Goal: Task Accomplishment & Management: Use online tool/utility

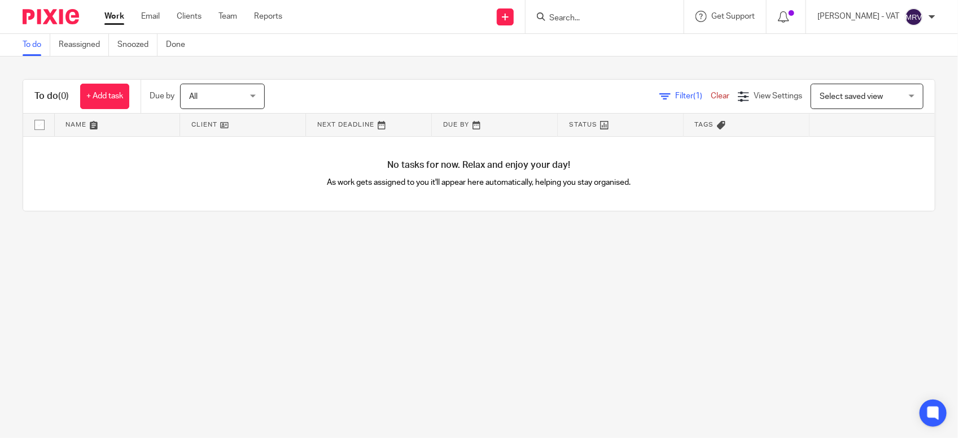
click at [31, 54] on link "To do" at bounding box center [37, 45] width 28 height 22
click at [142, 20] on link "Email" at bounding box center [150, 16] width 19 height 11
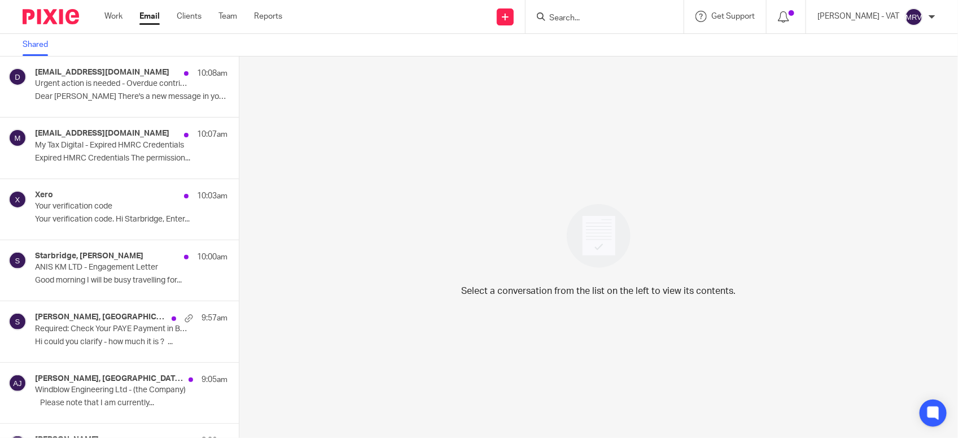
click at [37, 46] on link "Shared" at bounding box center [40, 45] width 34 height 22
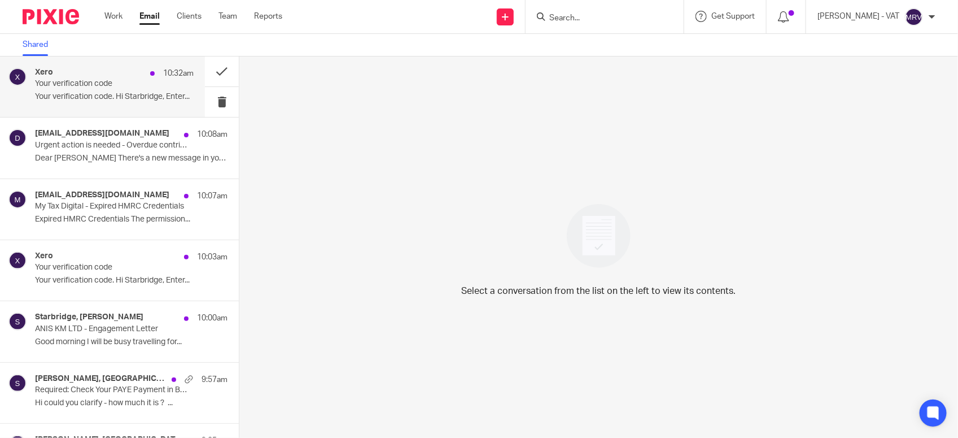
click at [88, 97] on p "Your verification code. Hi Starbridge, Enter..." at bounding box center [114, 97] width 159 height 10
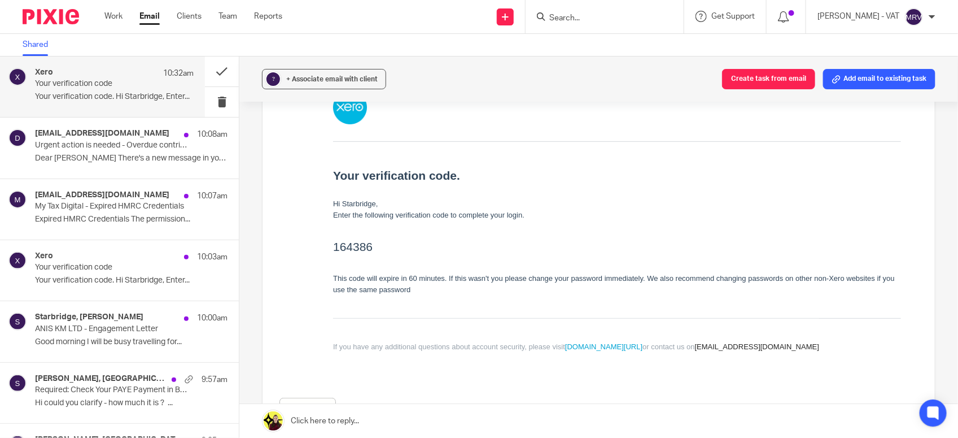
scroll to position [141, 0]
click at [343, 247] on h2 "164386" at bounding box center [617, 244] width 568 height 18
copy h2 "164386"
click at [211, 103] on button at bounding box center [222, 102] width 34 height 30
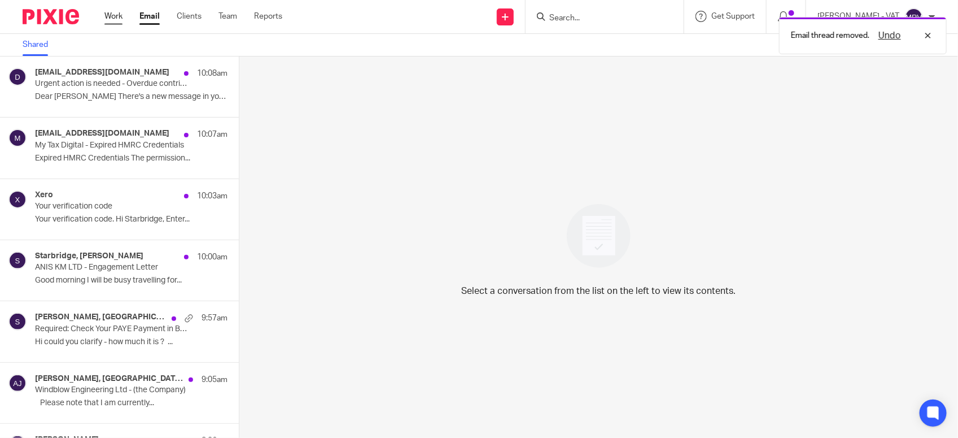
click at [106, 12] on link "Work" at bounding box center [113, 16] width 18 height 11
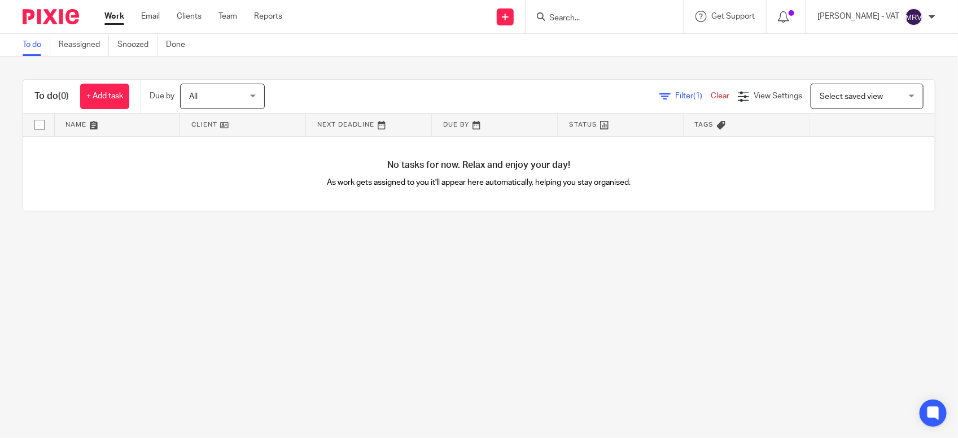
click at [116, 337] on main "To do Reassigned Snoozed Done To do (0) + Add task Due by All All Today Tomorro…" at bounding box center [479, 219] width 958 height 438
click at [78, 253] on main "To do Reassigned Snoozed Done To do (0) + Add task Due by All All Today Tomorro…" at bounding box center [479, 219] width 958 height 438
click at [69, 339] on main "To do Reassigned Snoozed Done To do (0) + Add task Due by All All Today Tomorro…" at bounding box center [479, 219] width 958 height 438
click at [301, 274] on main "To do Reassigned Snoozed Done To do (0) + Add task Due by All All Today Tomorro…" at bounding box center [479, 219] width 958 height 438
click at [622, 18] on input "Search" at bounding box center [599, 19] width 102 height 10
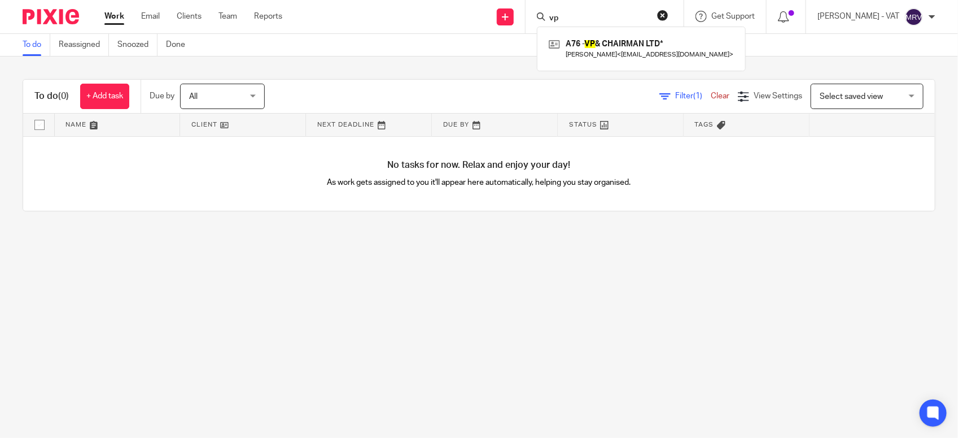
type input "vp"
click at [615, 34] on div "A76 - VP & CHAIRMAN LTD* David Ajala < davidajala@hotmail.co.uk >" at bounding box center [641, 49] width 209 height 44
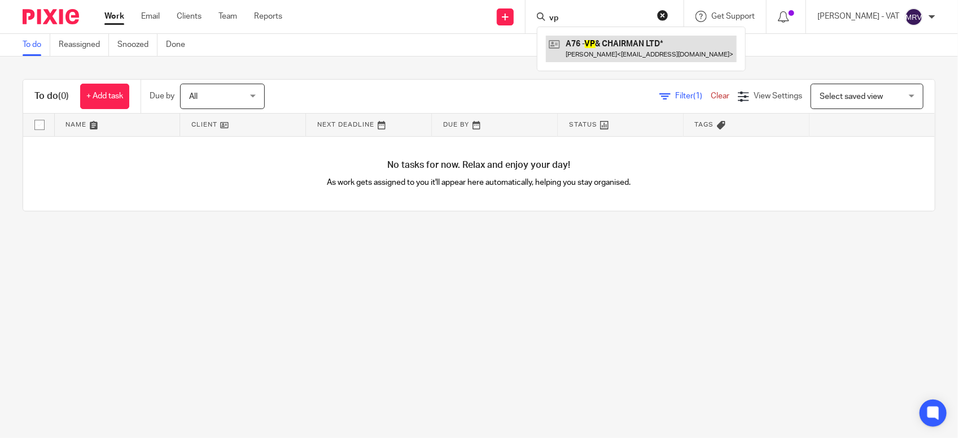
click at [623, 45] on link at bounding box center [641, 49] width 191 height 26
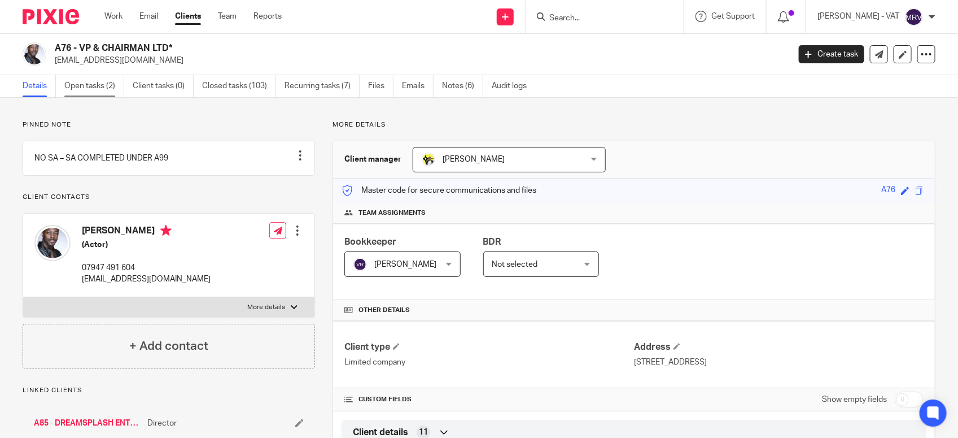
click at [106, 81] on link "Open tasks (2)" at bounding box center [94, 86] width 60 height 22
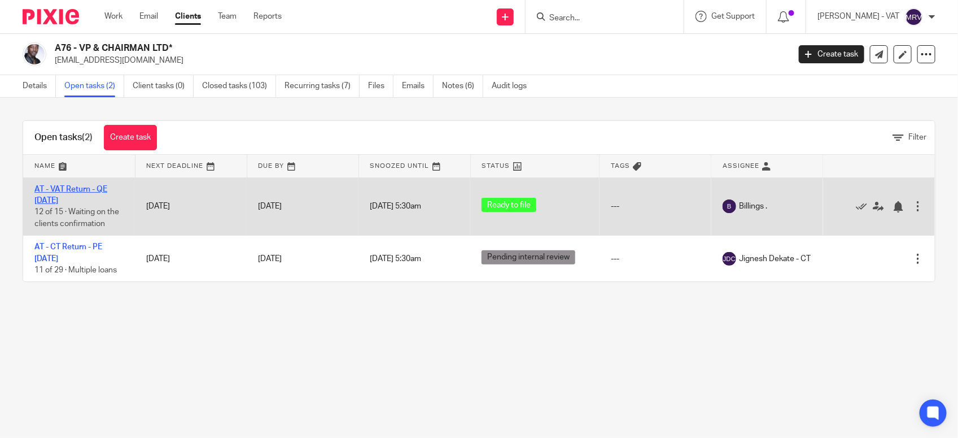
click at [90, 186] on link "AT - VAT Return - QE [DATE]" at bounding box center [70, 194] width 73 height 19
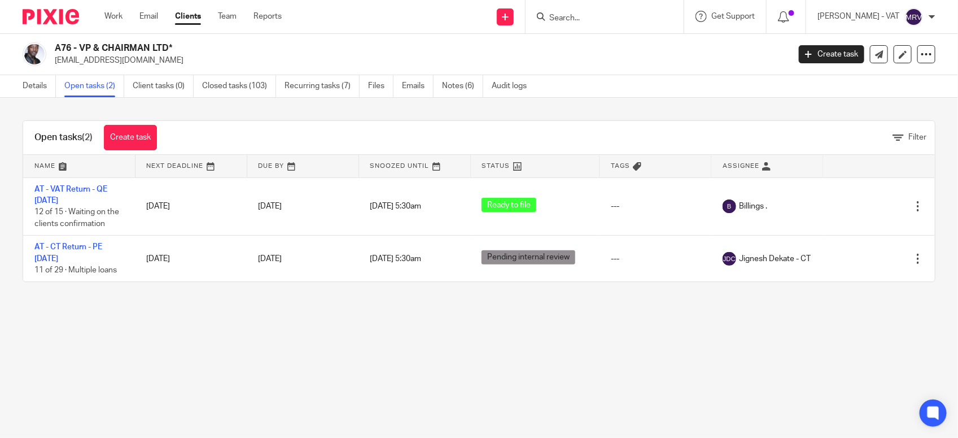
click at [600, 17] on input "Search" at bounding box center [599, 19] width 102 height 10
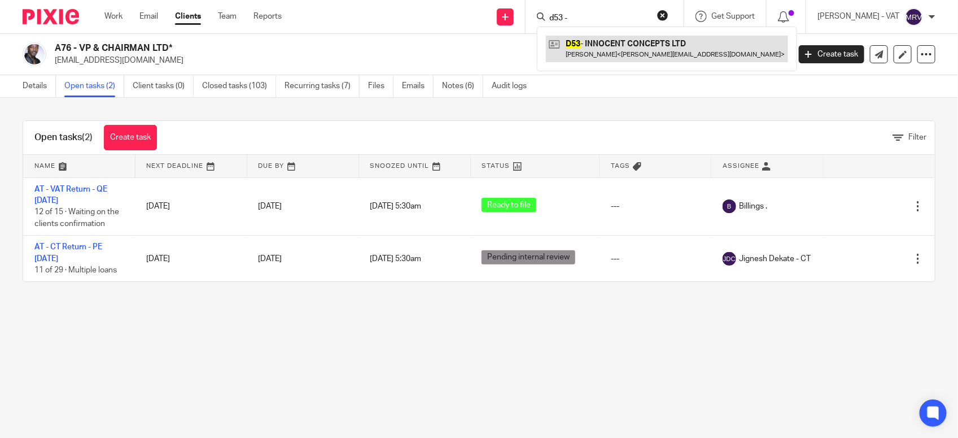
type input "d53 -"
click at [623, 48] on link at bounding box center [667, 49] width 242 height 26
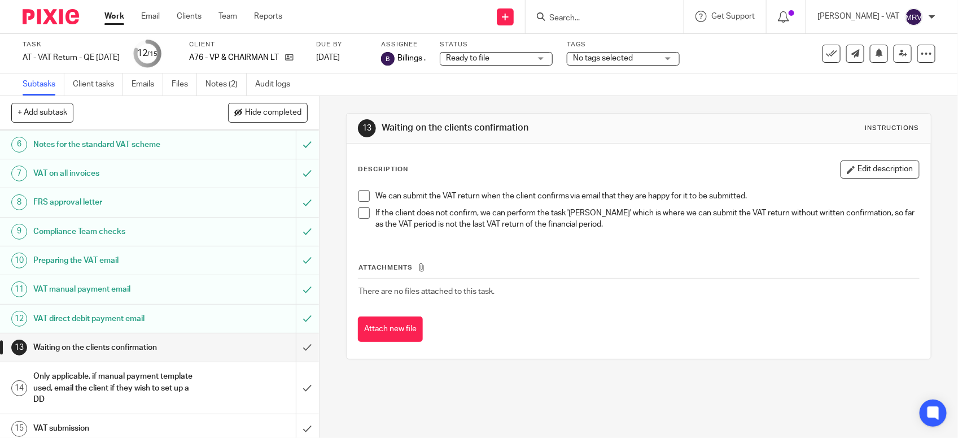
scroll to position [176, 0]
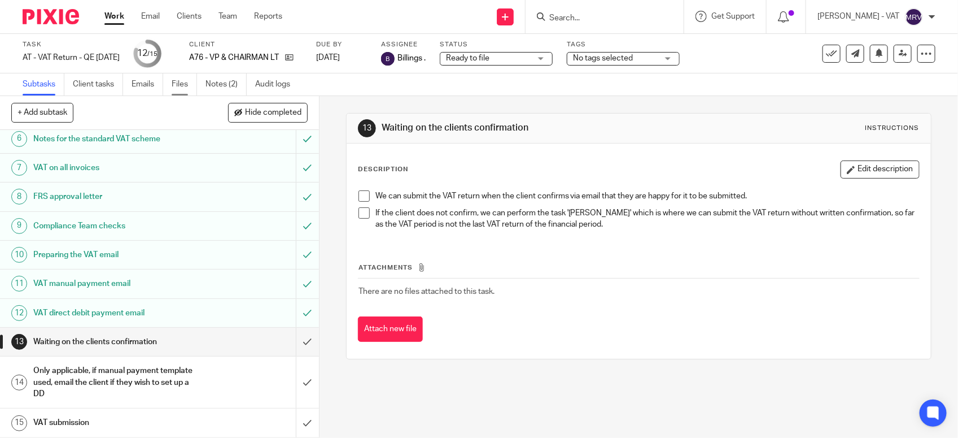
click at [180, 81] on link "Files" at bounding box center [184, 84] width 25 height 22
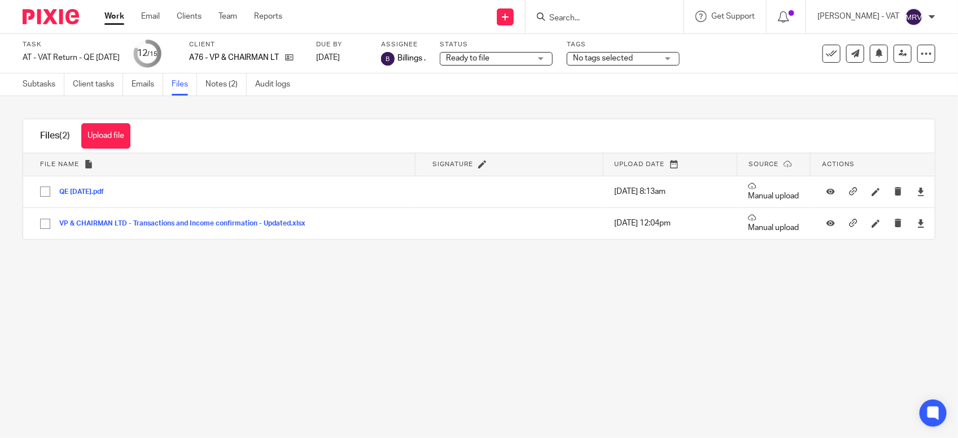
click at [368, 303] on main "Task AT - VAT Return - QE 31-07-2025 Save AT - VAT Return - QE 31-07-2025 12 /1…" at bounding box center [479, 219] width 958 height 438
click at [640, 317] on main "Task AT - VAT Return - QE 31-07-2025 Save AT - VAT Return - QE 31-07-2025 12 /1…" at bounding box center [479, 219] width 958 height 438
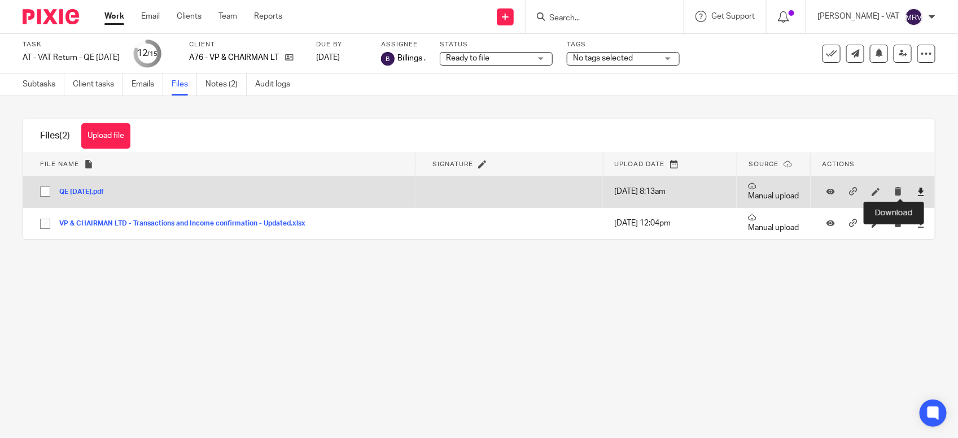
click at [917, 190] on icon at bounding box center [921, 191] width 8 height 8
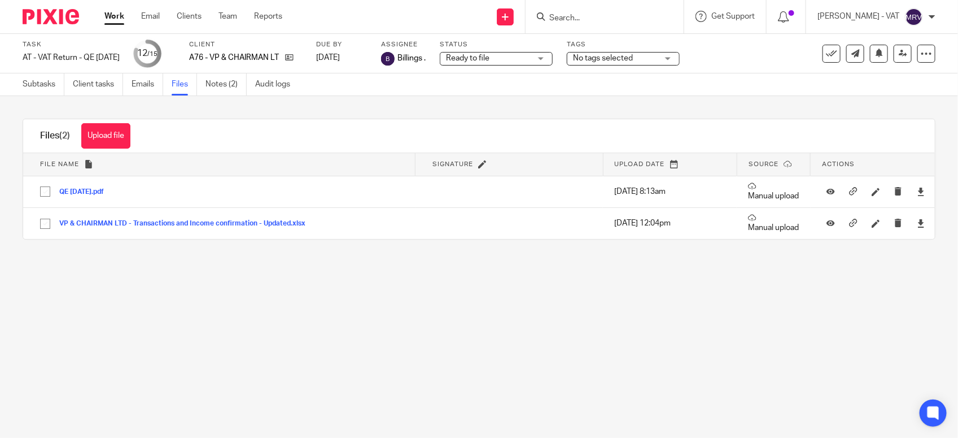
click at [449, 291] on main "Task AT - VAT Return - QE 31-07-2025 Save AT - VAT Return - QE 31-07-2025 12 /1…" at bounding box center [479, 219] width 958 height 438
click at [27, 89] on link "Subtasks" at bounding box center [44, 84] width 42 height 22
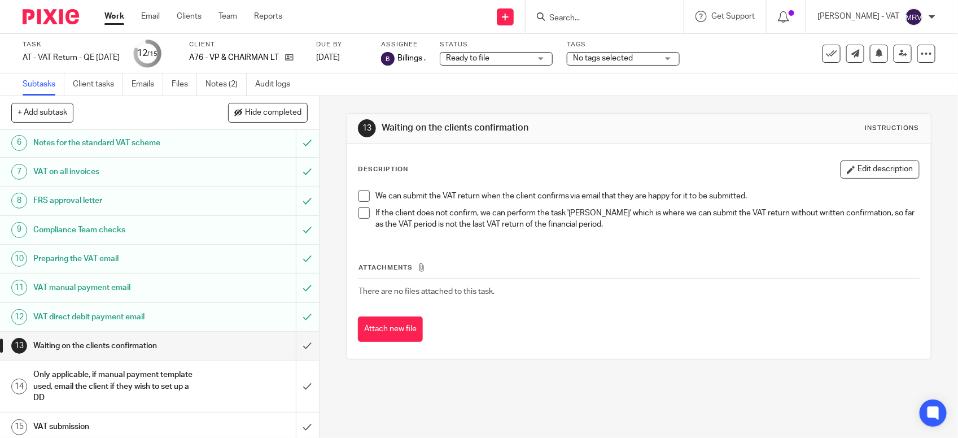
scroll to position [176, 0]
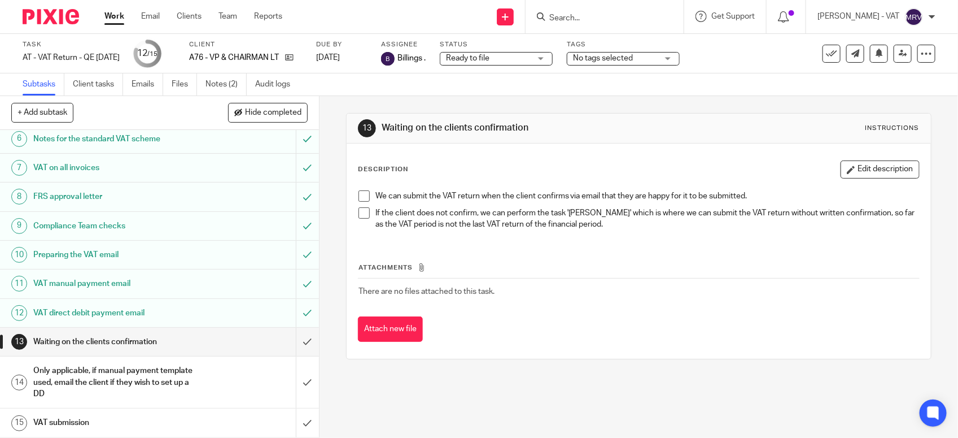
click at [117, 305] on h1 "VAT direct debit payment email" at bounding box center [117, 312] width 168 height 17
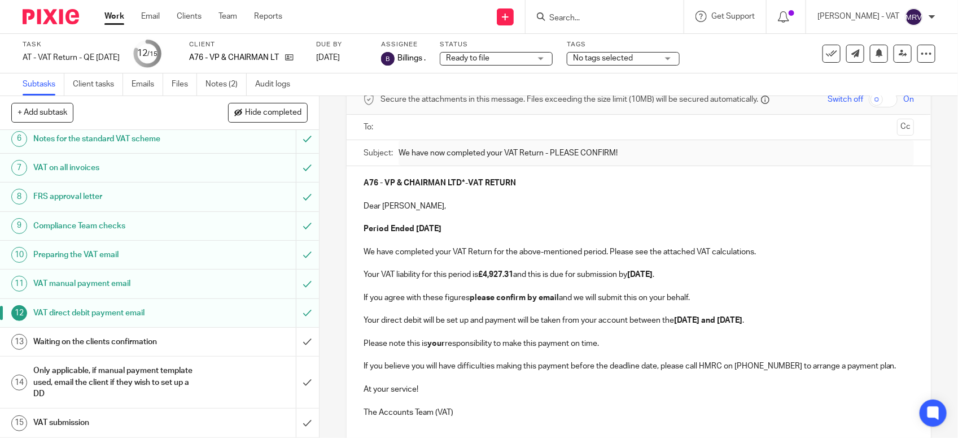
scroll to position [150, 0]
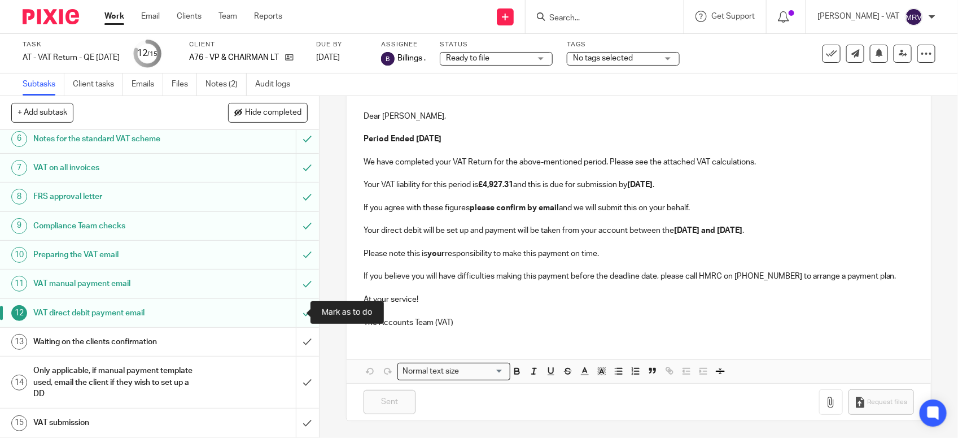
drag, startPoint x: 291, startPoint y: 309, endPoint x: 348, endPoint y: 305, distance: 57.8
click at [291, 309] on input "submit" at bounding box center [159, 313] width 319 height 28
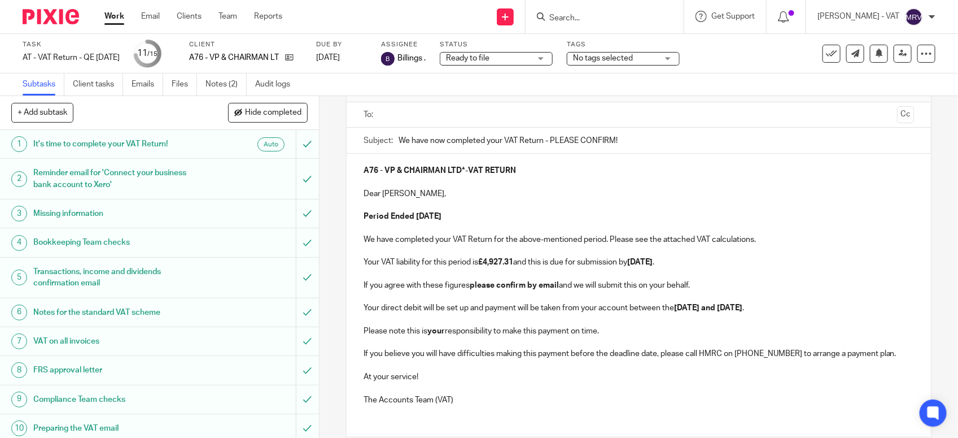
scroll to position [141, 0]
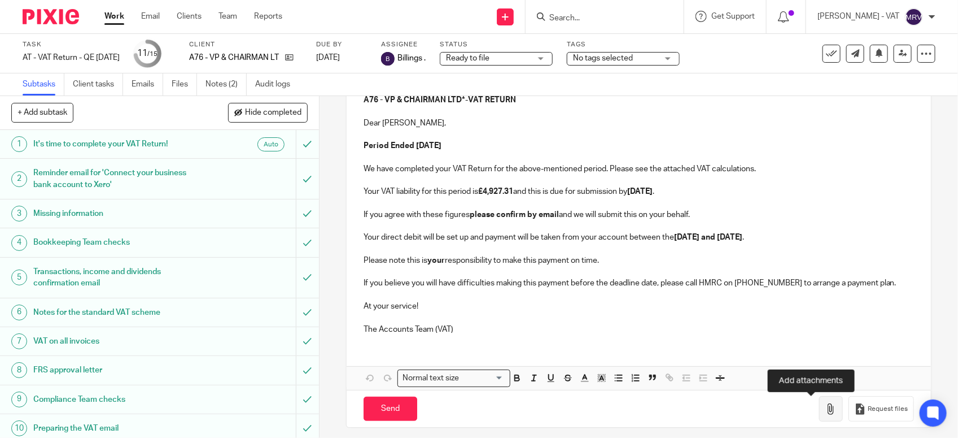
click at [826, 409] on icon "button" at bounding box center [831, 408] width 11 height 11
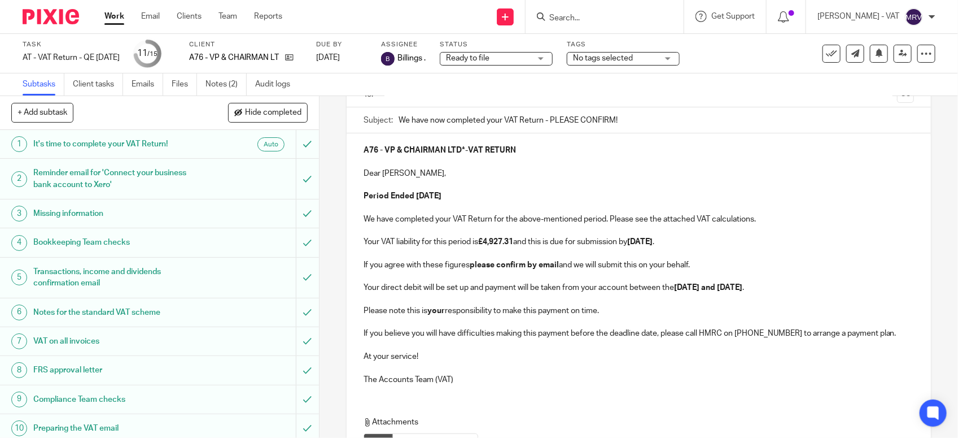
scroll to position [0, 0]
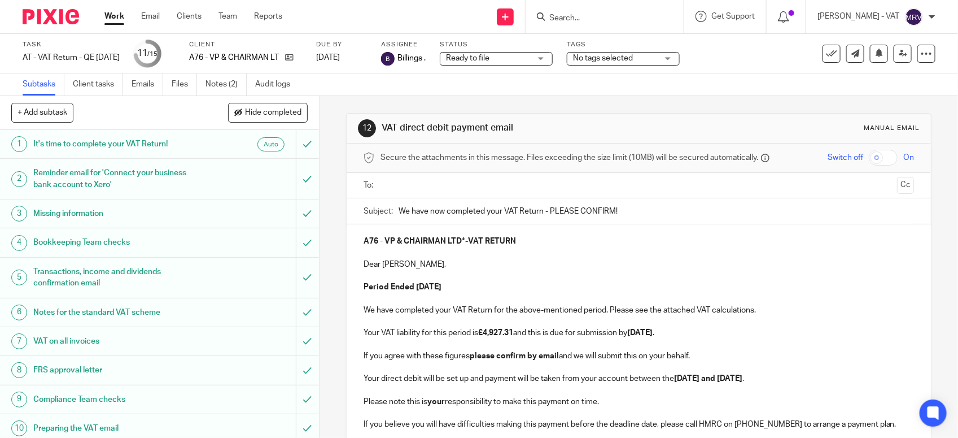
click at [445, 176] on ul at bounding box center [640, 185] width 516 height 19
click at [445, 182] on input "text" at bounding box center [639, 185] width 508 height 13
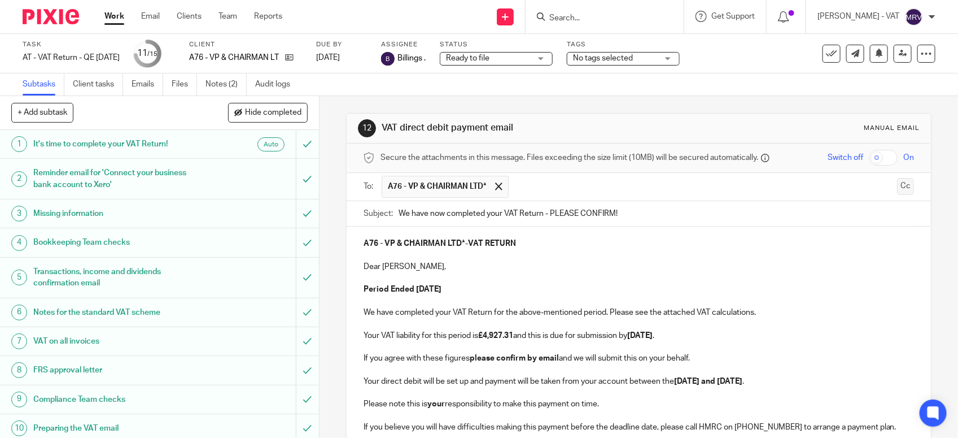
click at [897, 187] on button "Cc" at bounding box center [905, 186] width 17 height 17
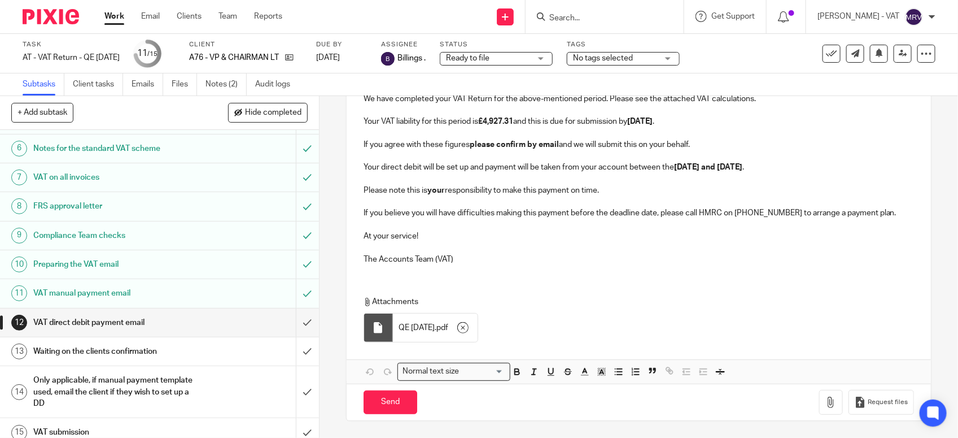
scroll to position [176, 0]
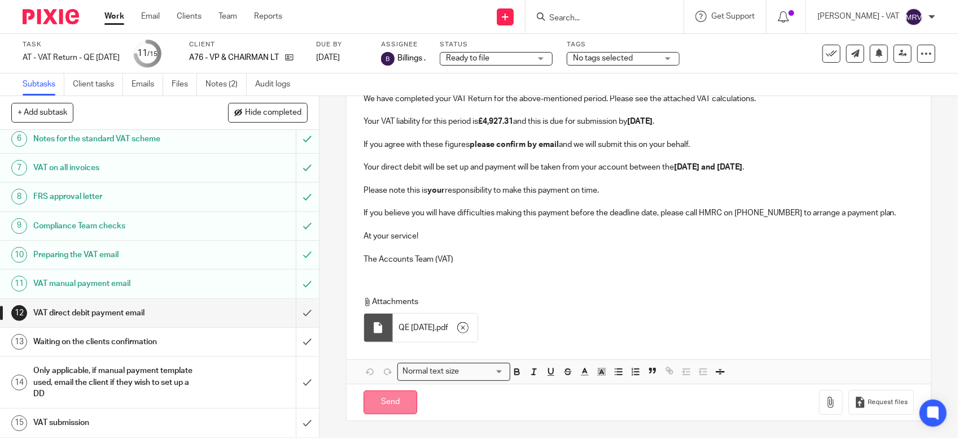
click at [381, 399] on input "Send" at bounding box center [391, 402] width 54 height 24
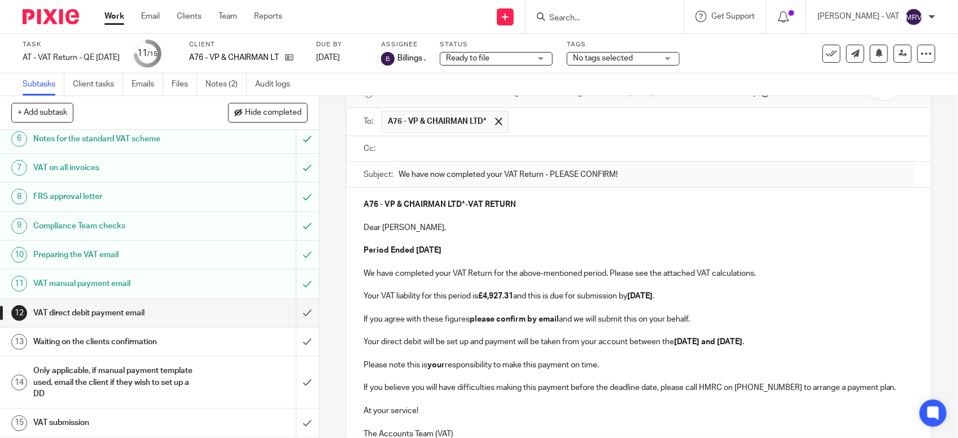
type input "Sent"
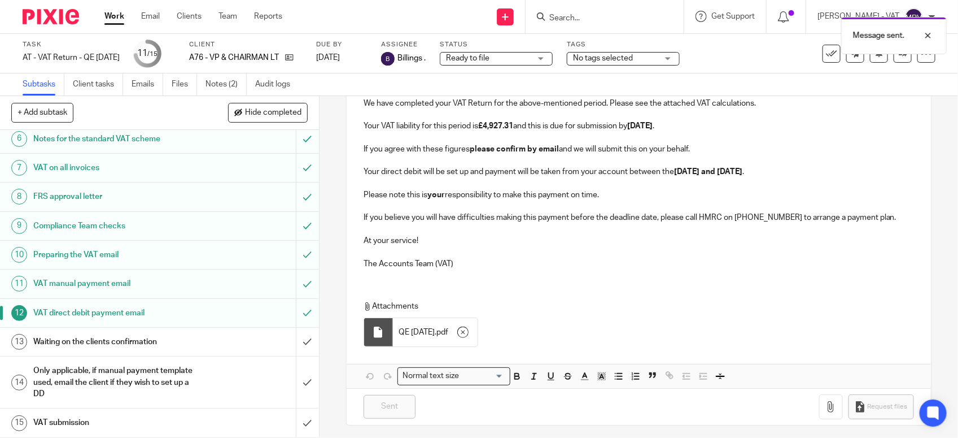
scroll to position [243, 0]
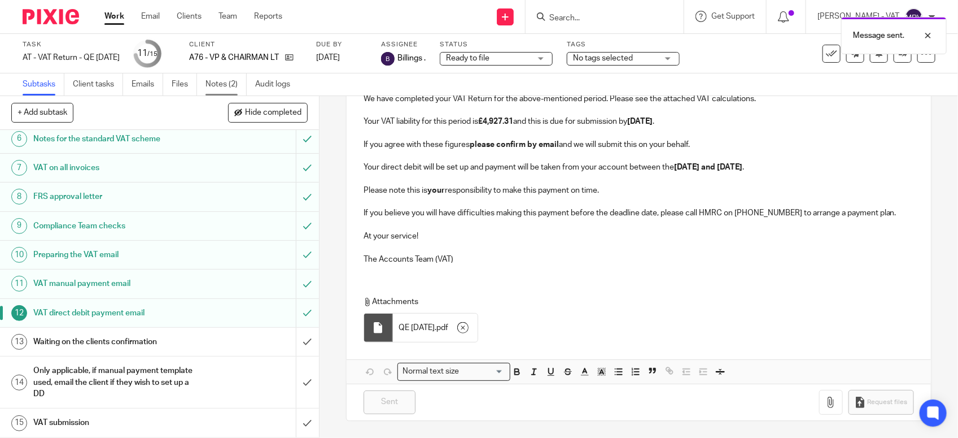
click at [226, 89] on link "Notes (2)" at bounding box center [226, 84] width 41 height 22
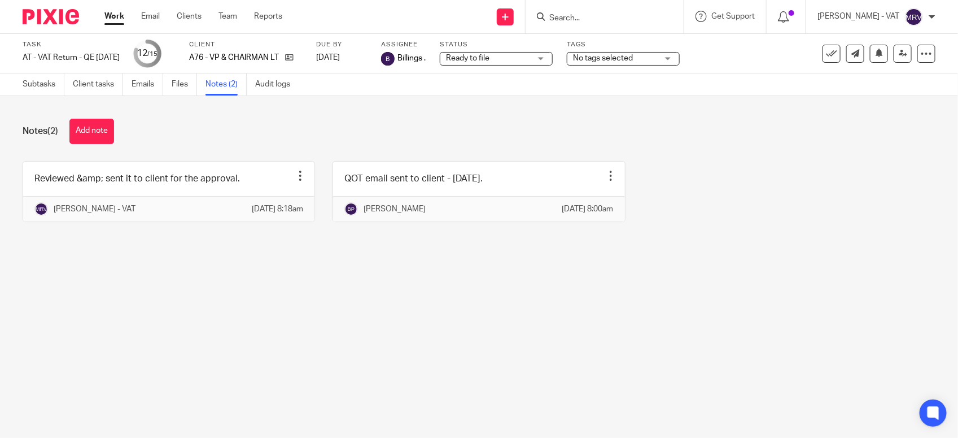
click at [98, 131] on button "Add note" at bounding box center [91, 131] width 45 height 25
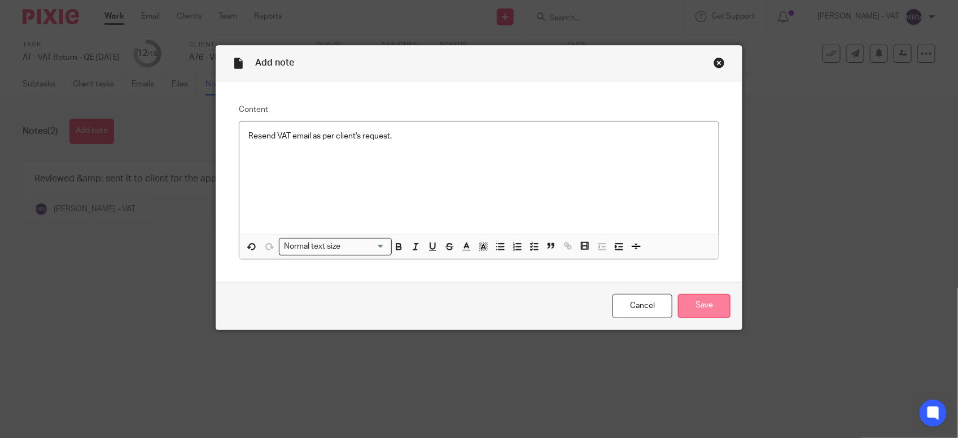
click at [704, 304] on input "Save" at bounding box center [704, 306] width 53 height 24
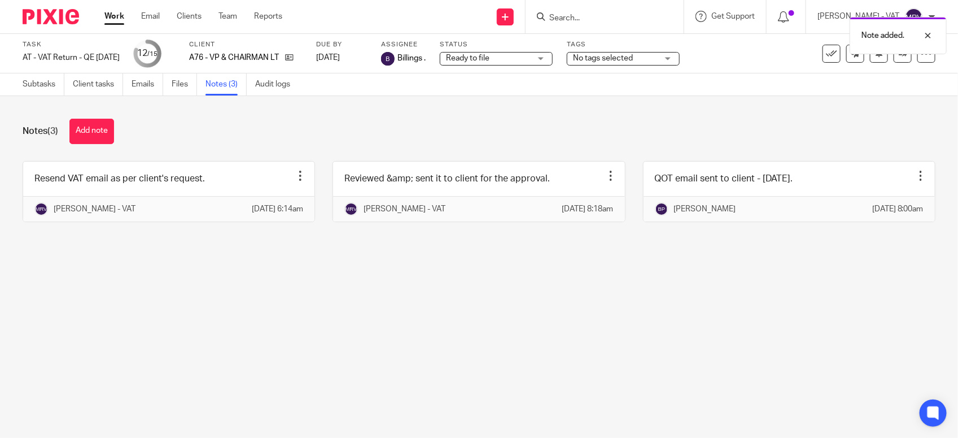
click at [55, 371] on main "Task AT - VAT Return - QE 31-07-2025 Save AT - VAT Return - QE 31-07-2025 12 /1…" at bounding box center [479, 219] width 958 height 438
click at [41, 92] on link "Subtasks" at bounding box center [44, 84] width 42 height 22
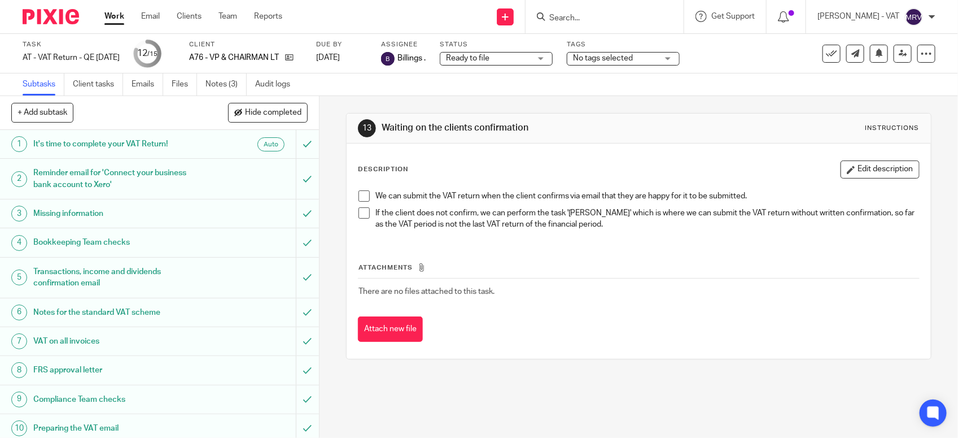
click at [114, 22] on link "Work" at bounding box center [114, 16] width 20 height 11
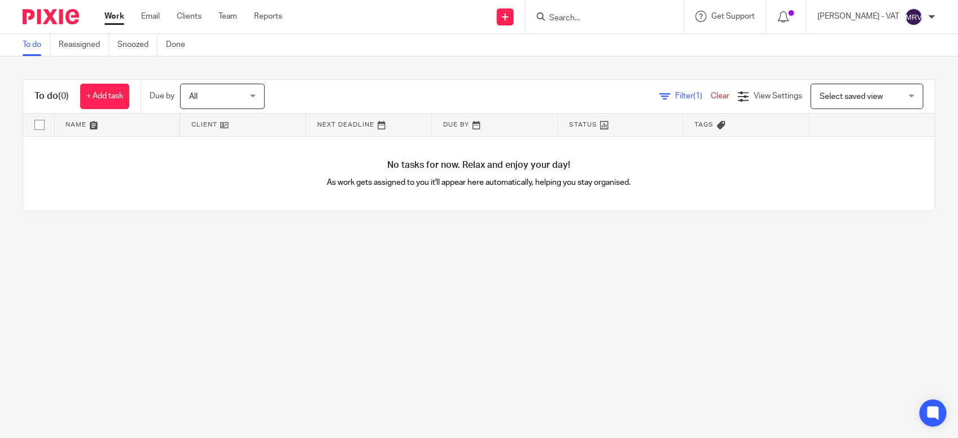
click at [449, 322] on main "To do Reassigned Snoozed Done To do (0) + Add task Due by All All Today Tomorro…" at bounding box center [479, 219] width 958 height 438
click at [41, 50] on link "To do" at bounding box center [37, 45] width 28 height 22
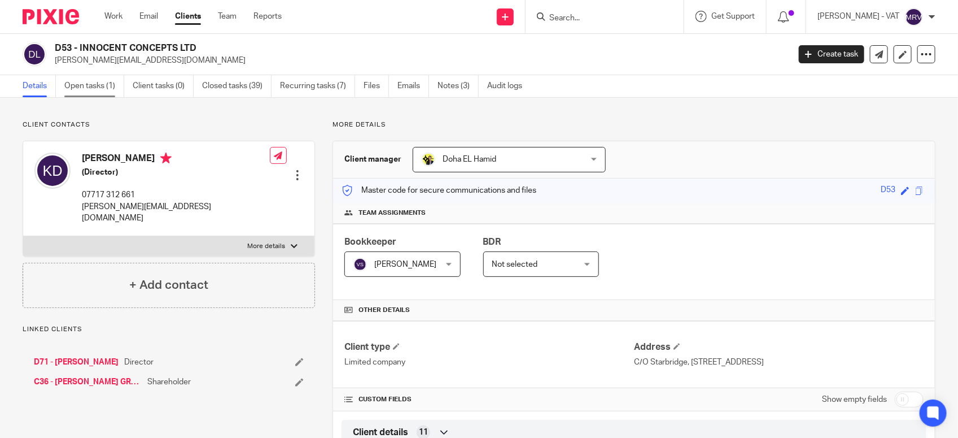
click at [88, 84] on link "Open tasks (1)" at bounding box center [94, 86] width 60 height 22
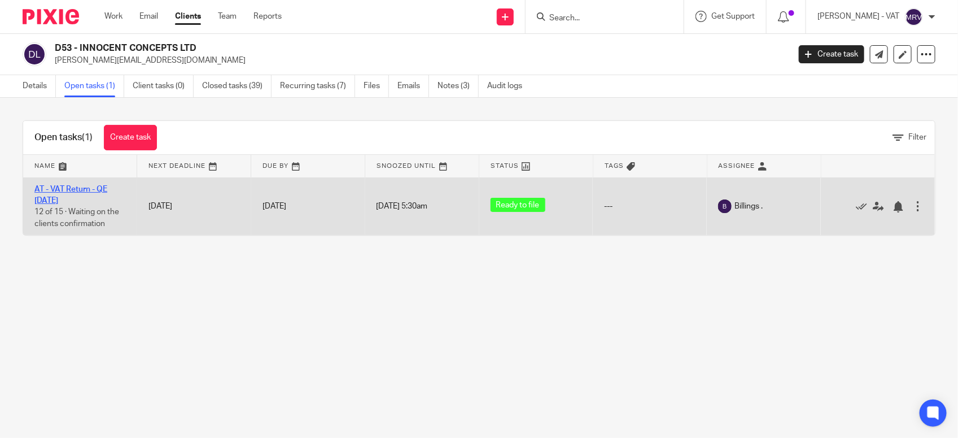
click at [93, 190] on link "AT - VAT Return - QE [DATE]" at bounding box center [70, 194] width 73 height 19
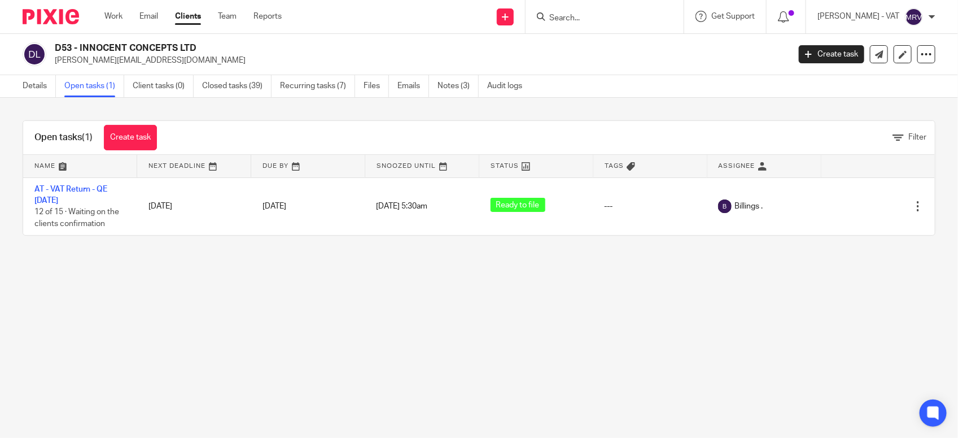
click at [18, 97] on div "Details Open tasks (1) Client tasks (0) Closed tasks (39) Recurring tasks (7) F…" at bounding box center [479, 86] width 958 height 23
click at [32, 84] on link "Details" at bounding box center [39, 86] width 33 height 22
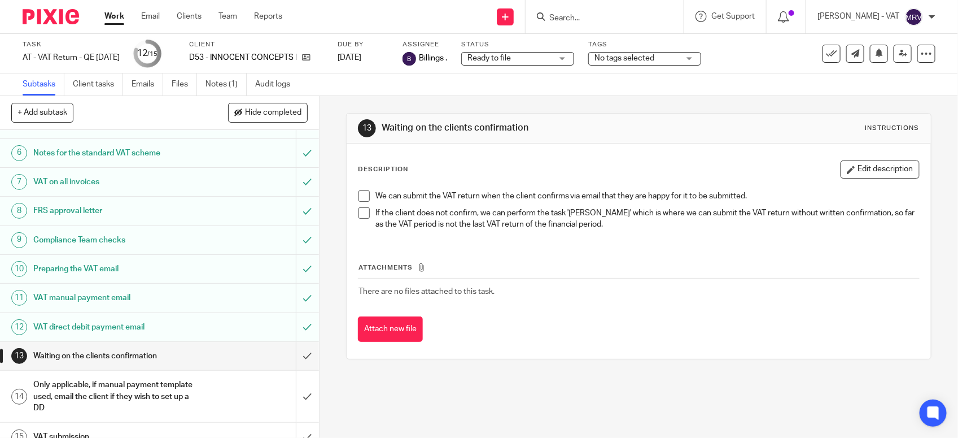
scroll to position [176, 0]
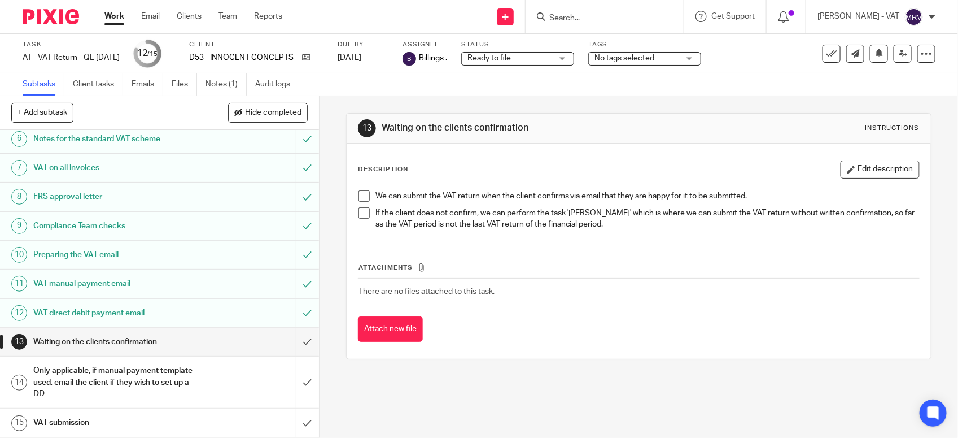
click at [161, 263] on link "10 Preparing the VAT email" at bounding box center [148, 255] width 296 height 28
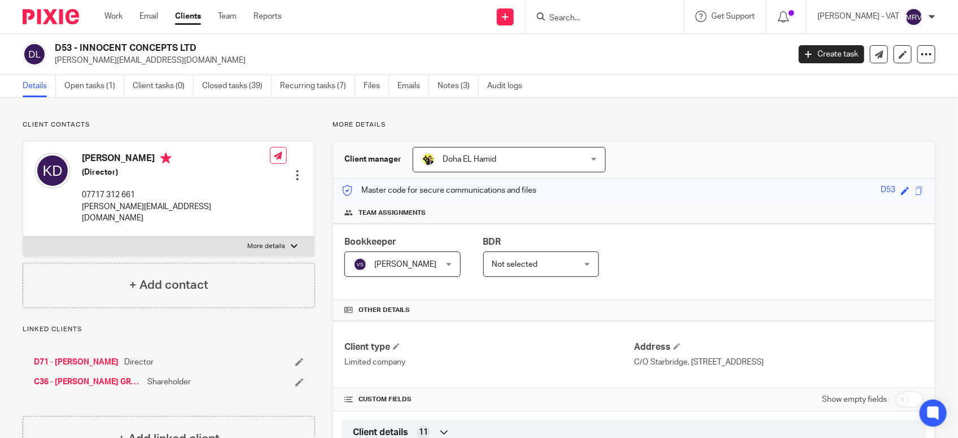
drag, startPoint x: 80, startPoint y: 43, endPoint x: 208, endPoint y: 40, distance: 128.2
click at [208, 40] on div "D53 - INNOCENT CONCEPTS LTD [EMAIL_ADDRESS][DOMAIN_NAME] Create task Update fro…" at bounding box center [479, 54] width 958 height 41
copy h2 "INNOCENT CONCEPTS LTD"
click at [77, 49] on h2 "D53 - INNOCENT CONCEPTS LTD" at bounding box center [346, 48] width 582 height 12
drag, startPoint x: 79, startPoint y: 46, endPoint x: 199, endPoint y: 46, distance: 119.7
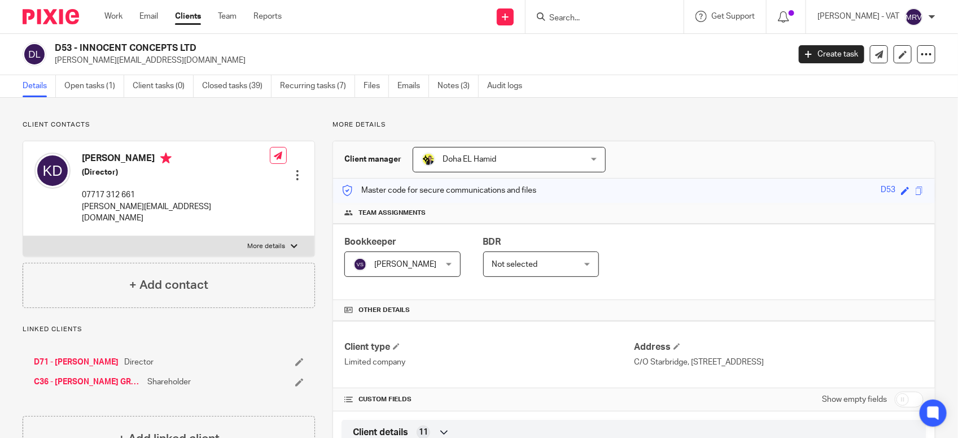
click at [199, 46] on h2 "D53 - INNOCENT CONCEPTS LTD" at bounding box center [346, 48] width 582 height 12
copy h2 "INNOCENT CONCEPTS LTD"
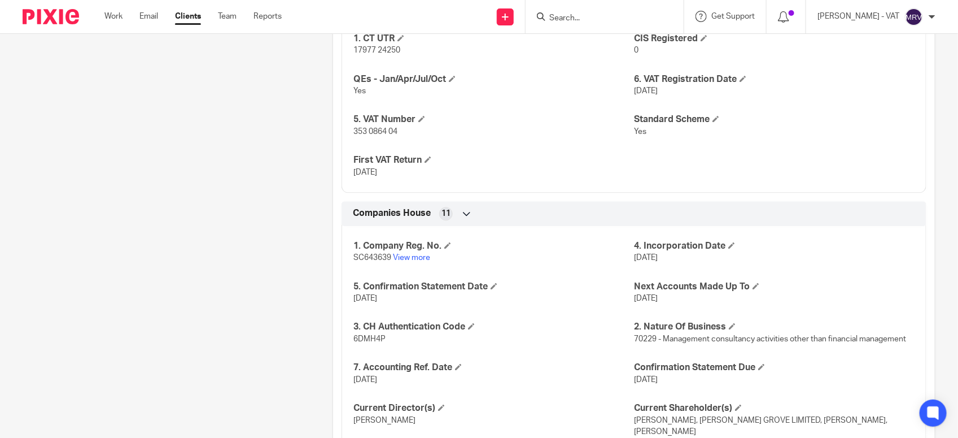
scroll to position [1020, 0]
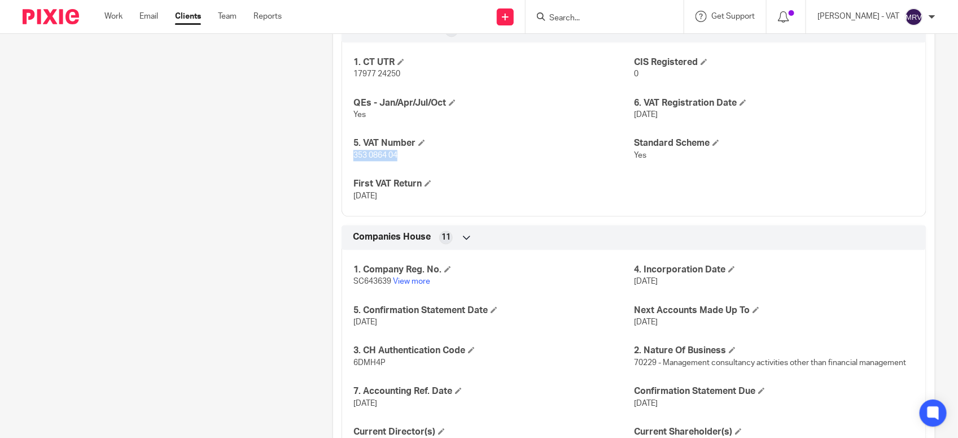
drag, startPoint x: 346, startPoint y: 156, endPoint x: 418, endPoint y: 156, distance: 71.7
click at [418, 156] on div "1. CT UTR 17977 24250 CIS Registered 0 QEs - Jan/Apr/Jul/Oct Yes 6. VAT Registr…" at bounding box center [634, 125] width 585 height 182
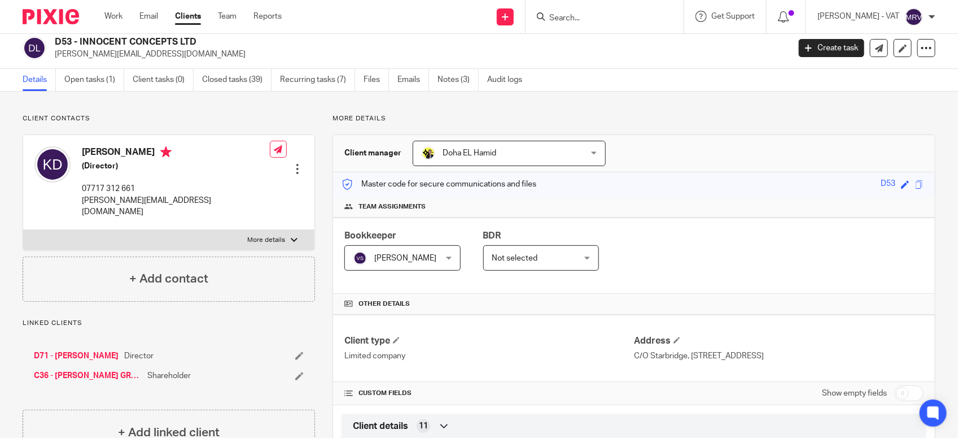
scroll to position [0, 0]
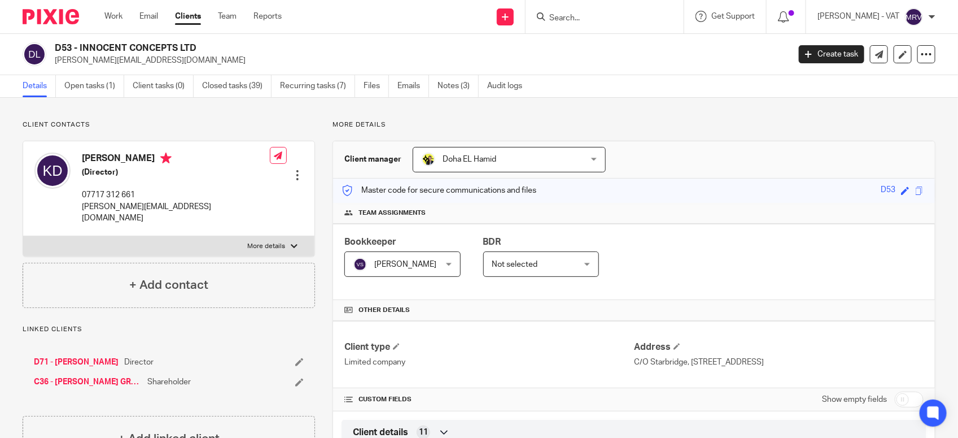
drag, startPoint x: 80, startPoint y: 44, endPoint x: 194, endPoint y: 40, distance: 114.1
click at [194, 40] on div "D53 - INNOCENT CONCEPTS LTD kenton@innocentconcepts.com Create task Update from…" at bounding box center [479, 54] width 958 height 41
copy h2 "INNOCENT CONCEPTS LTD"
click at [455, 94] on link "Notes (3)" at bounding box center [458, 86] width 41 height 22
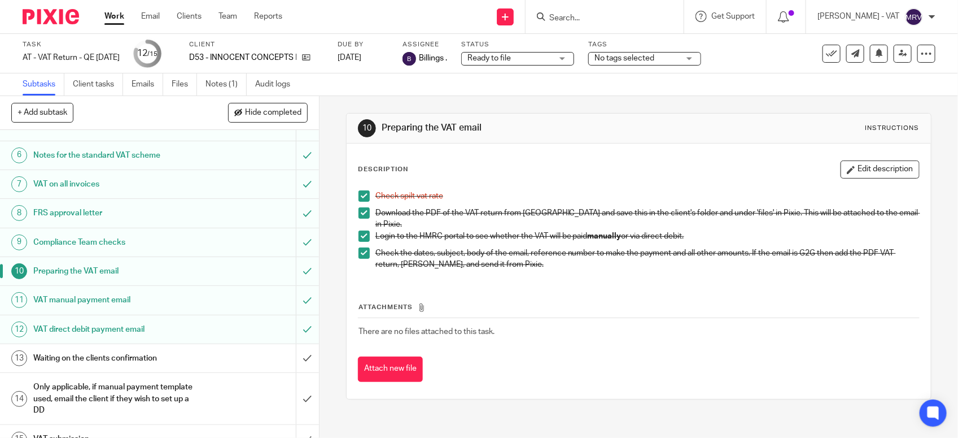
scroll to position [176, 0]
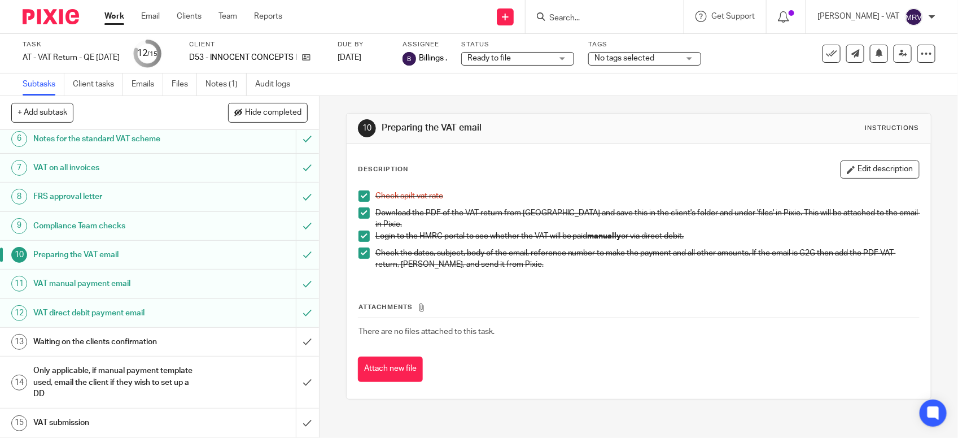
click at [142, 339] on h1 "Waiting on the clients confirmation" at bounding box center [117, 341] width 168 height 17
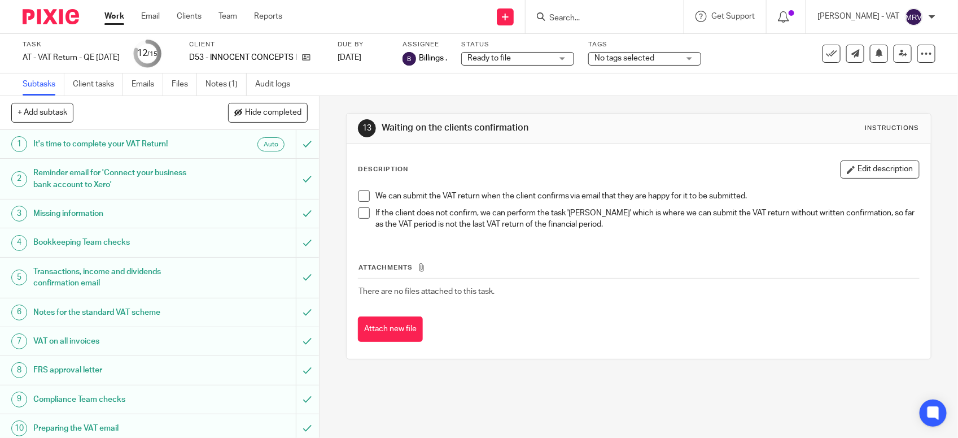
click at [359, 196] on span at bounding box center [364, 195] width 11 height 11
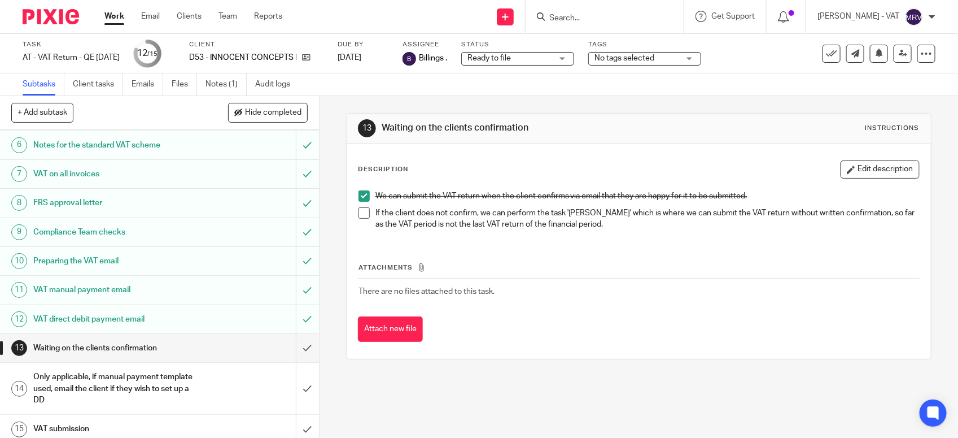
scroll to position [176, 0]
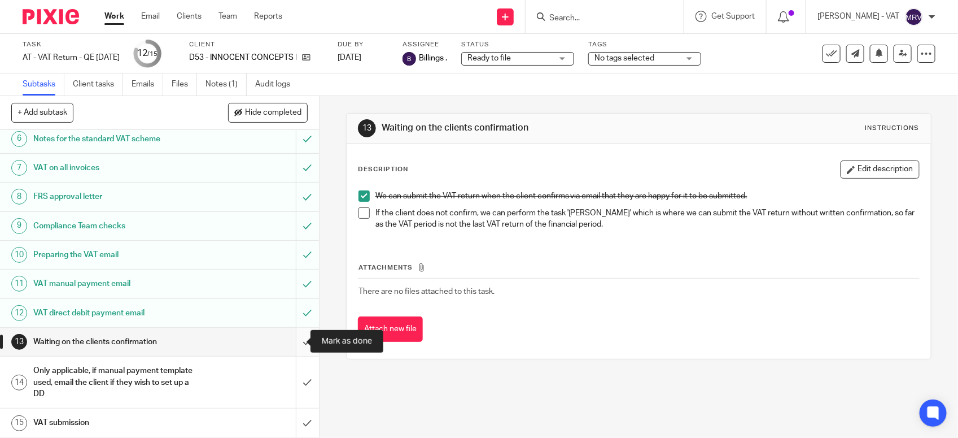
click at [300, 345] on input "submit" at bounding box center [159, 342] width 319 height 28
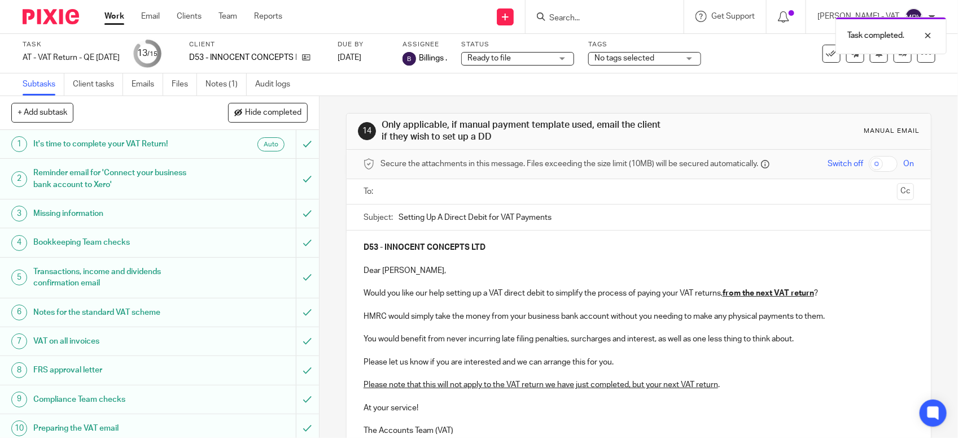
click at [403, 185] on input "text" at bounding box center [639, 191] width 508 height 13
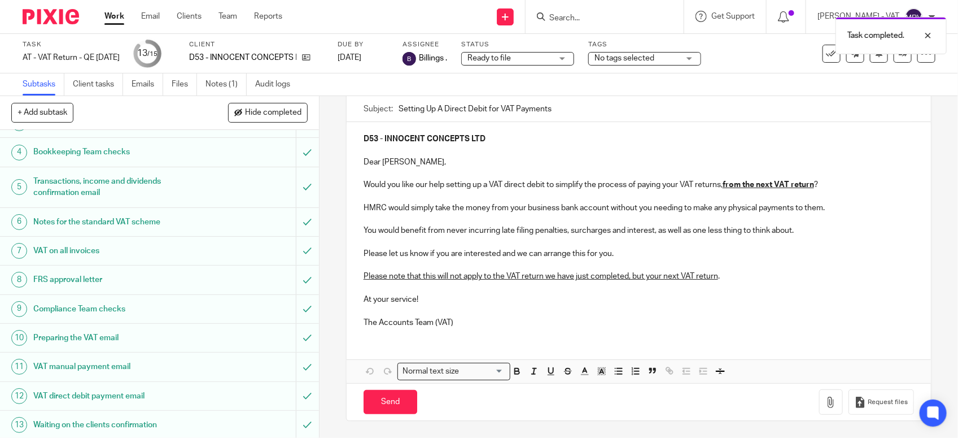
scroll to position [176, 0]
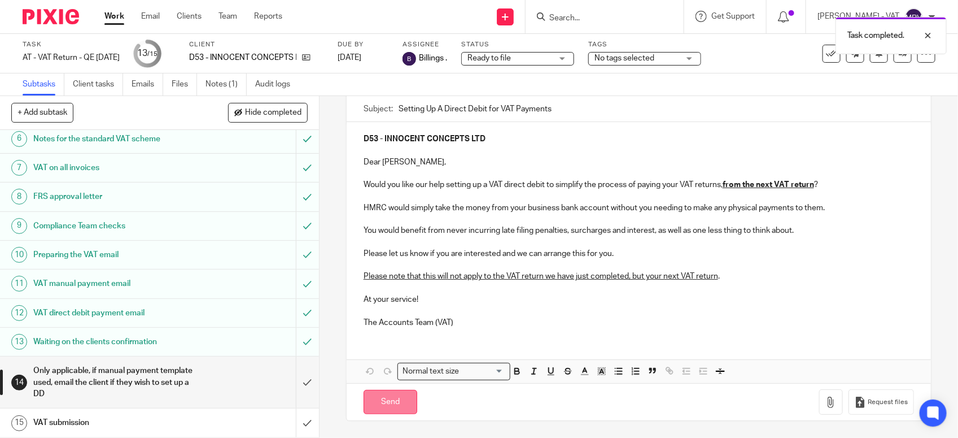
click at [379, 404] on input "Send" at bounding box center [391, 402] width 54 height 24
type input "Sent"
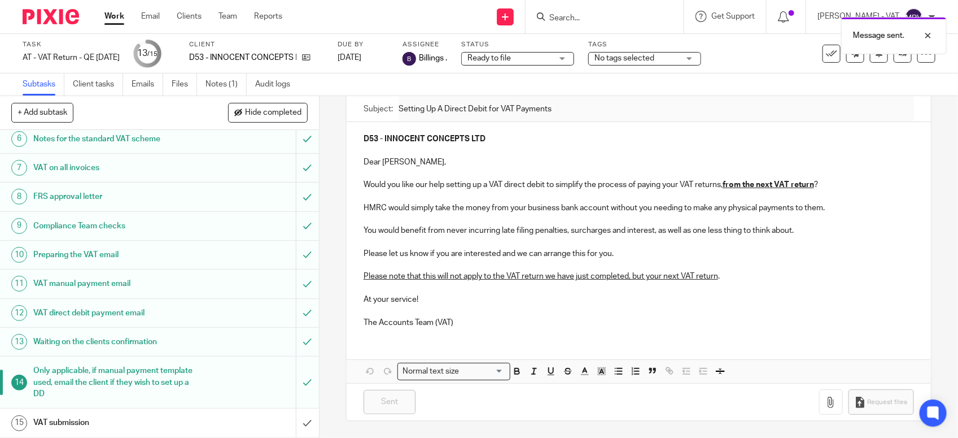
click at [139, 435] on link "15 VAT submission" at bounding box center [148, 422] width 296 height 28
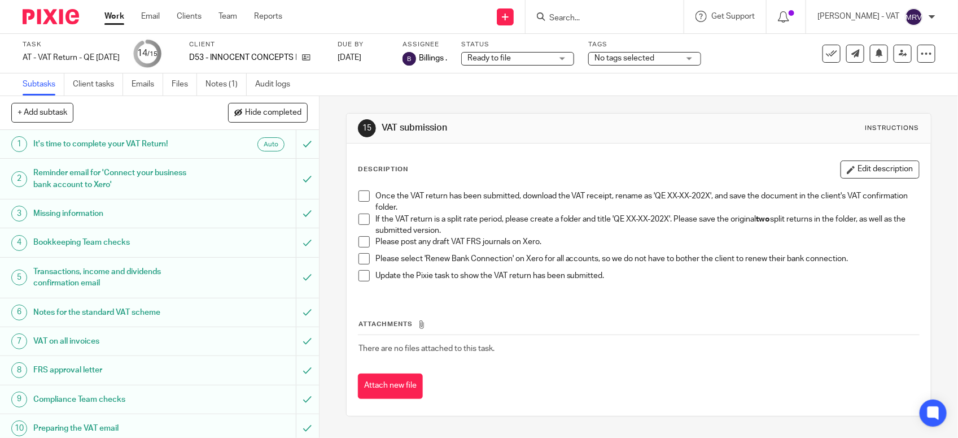
click at [359, 219] on span at bounding box center [364, 218] width 11 height 11
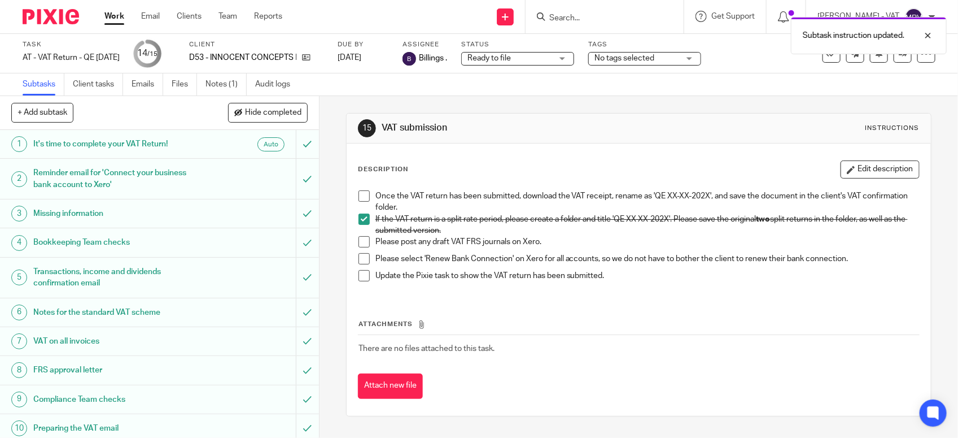
click at [359, 246] on span at bounding box center [364, 241] width 11 height 11
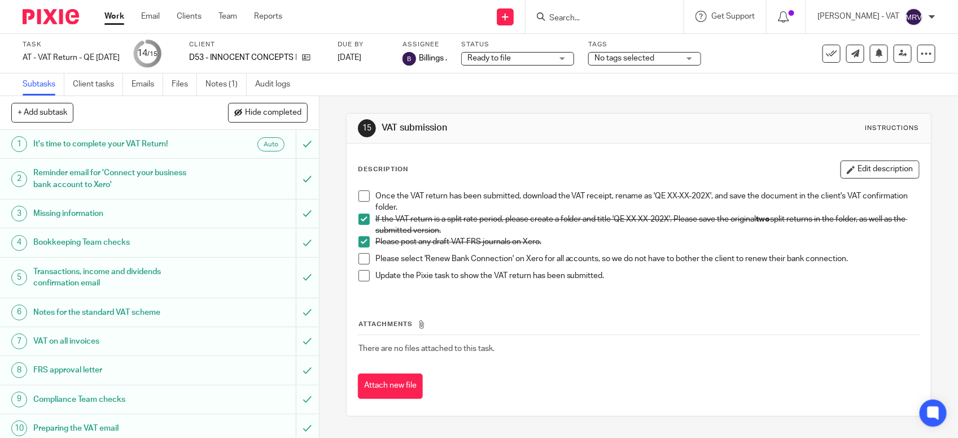
click at [359, 261] on span at bounding box center [364, 258] width 11 height 11
click at [359, 197] on span at bounding box center [364, 195] width 11 height 11
click at [623, 306] on div "Attachments There are no files attached to this task. Attach new file" at bounding box center [639, 347] width 562 height 103
click at [359, 277] on span at bounding box center [364, 275] width 11 height 11
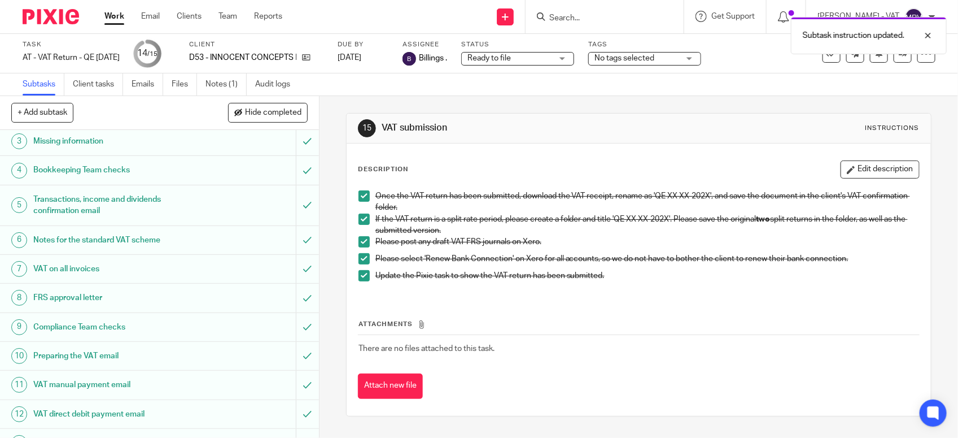
scroll to position [176, 0]
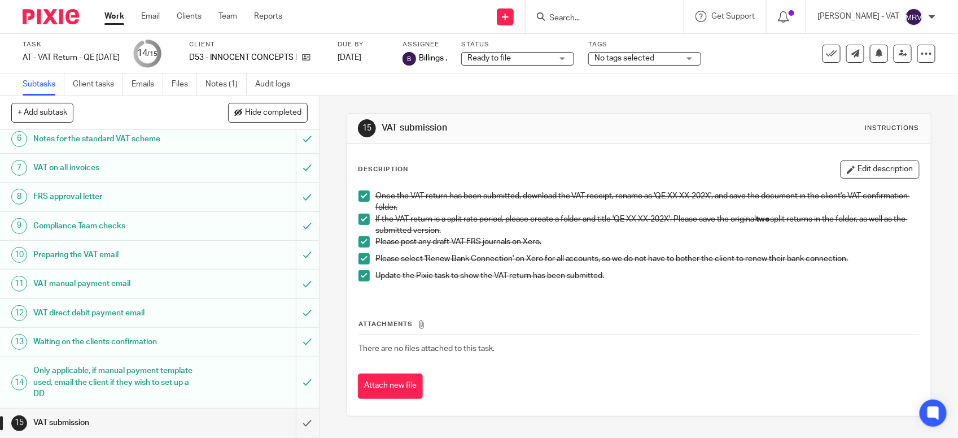
click at [436, 301] on div "Attachments There are no files attached to this task. Attach new file" at bounding box center [639, 347] width 562 height 103
click at [289, 421] on input "submit" at bounding box center [159, 422] width 319 height 28
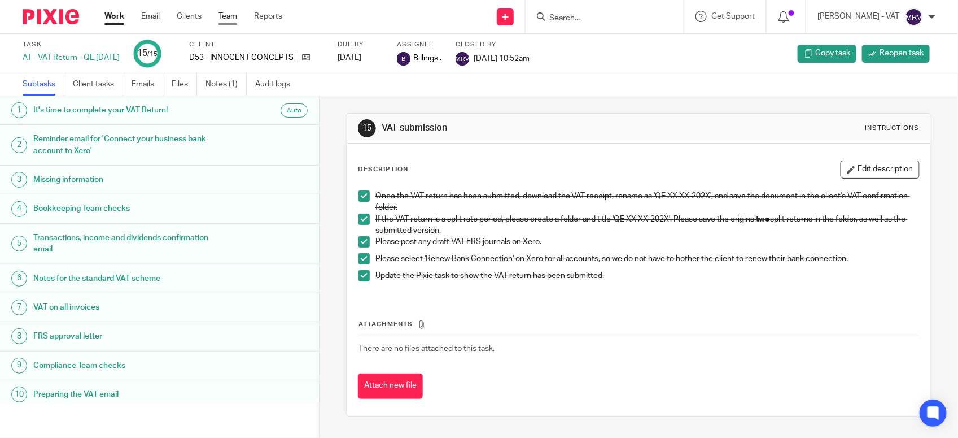
click at [233, 14] on link "Team" at bounding box center [228, 16] width 19 height 11
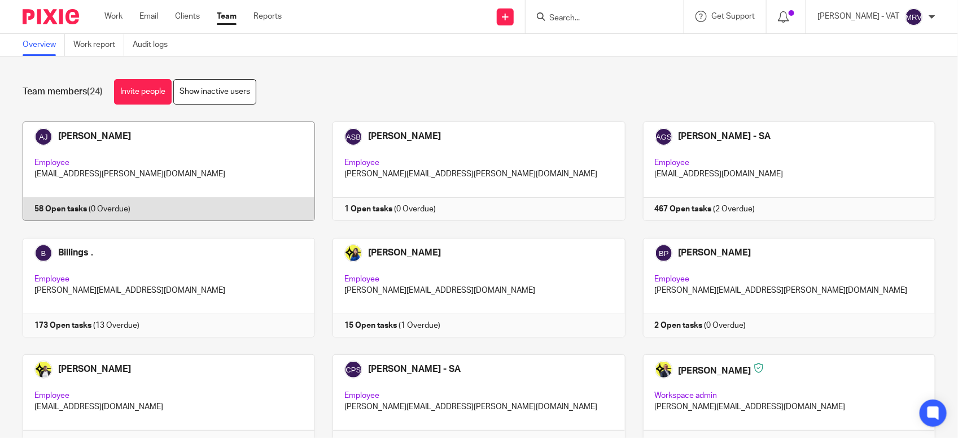
click at [152, 185] on link at bounding box center [160, 170] width 310 height 99
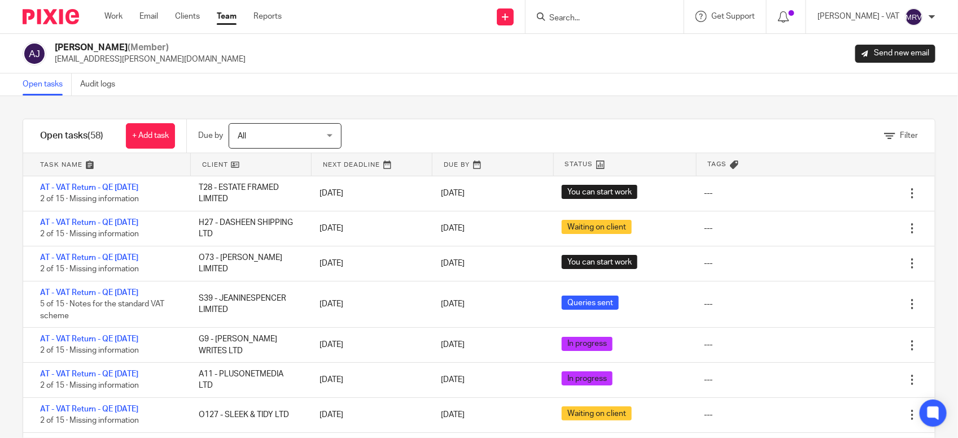
click at [229, 20] on link "Team" at bounding box center [227, 16] width 20 height 11
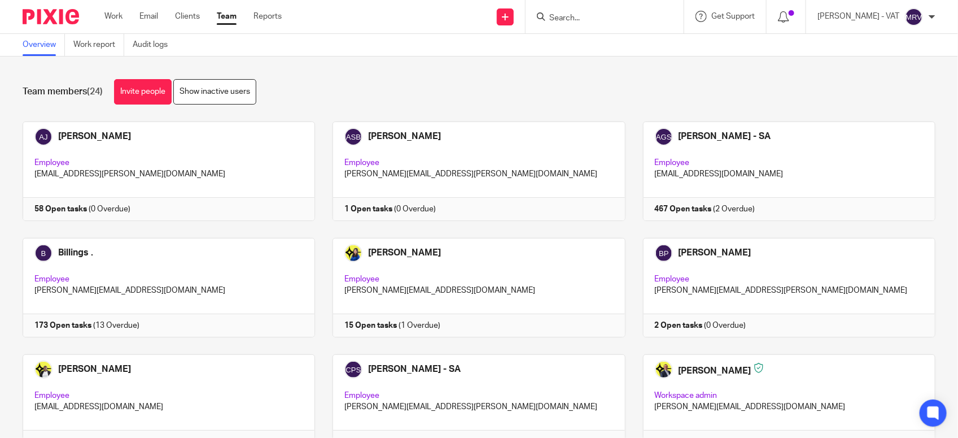
click at [399, 82] on div "Team members (24) Invite people Show inactive users" at bounding box center [479, 91] width 913 height 25
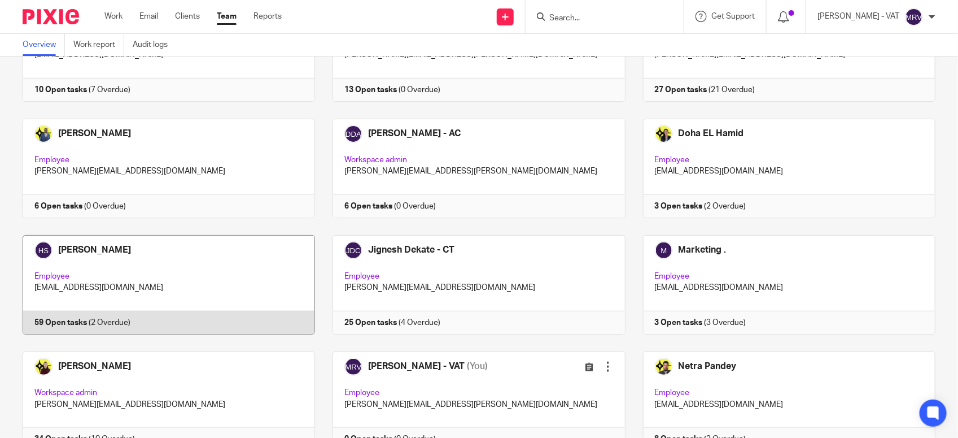
scroll to position [353, 0]
click at [114, 245] on link at bounding box center [160, 283] width 310 height 99
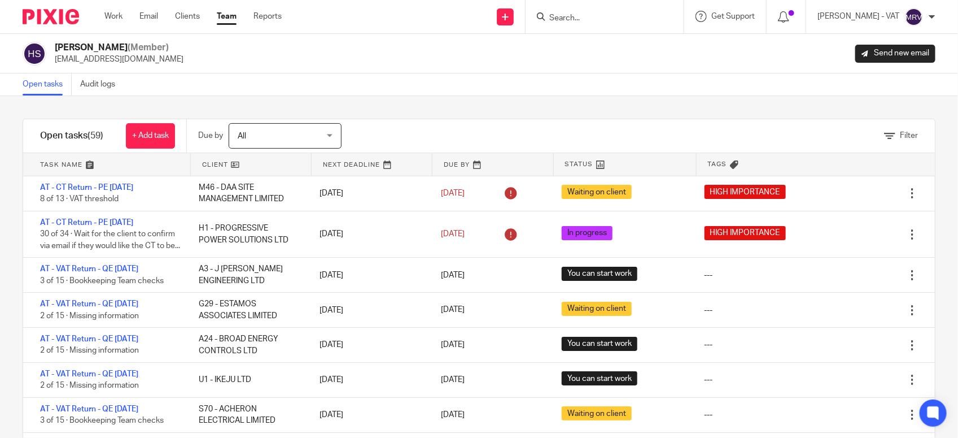
click at [226, 13] on link "Team" at bounding box center [227, 16] width 20 height 11
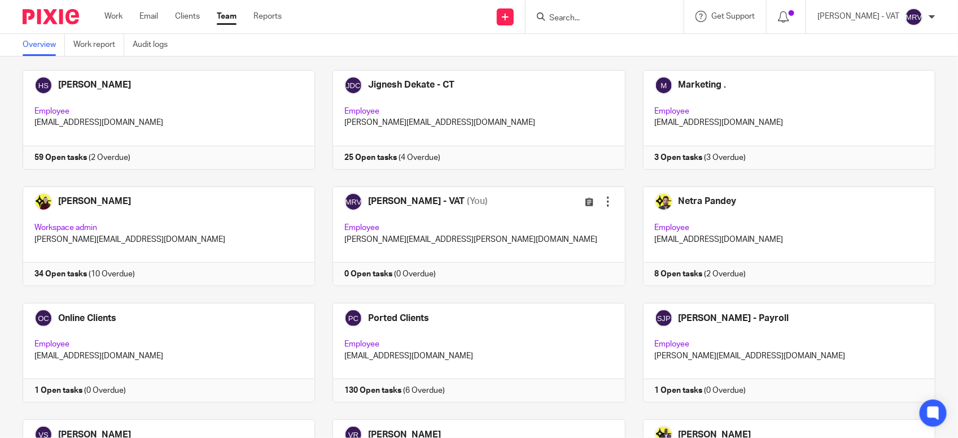
scroll to position [641, 0]
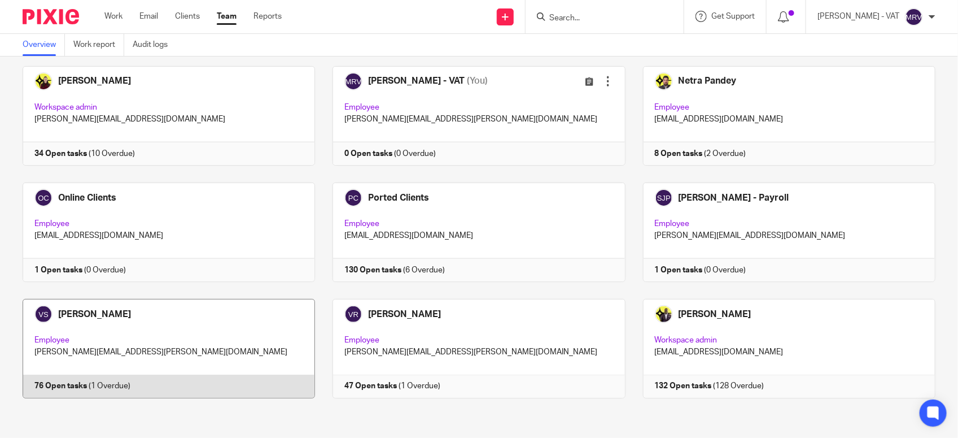
click at [228, 322] on link at bounding box center [160, 348] width 310 height 99
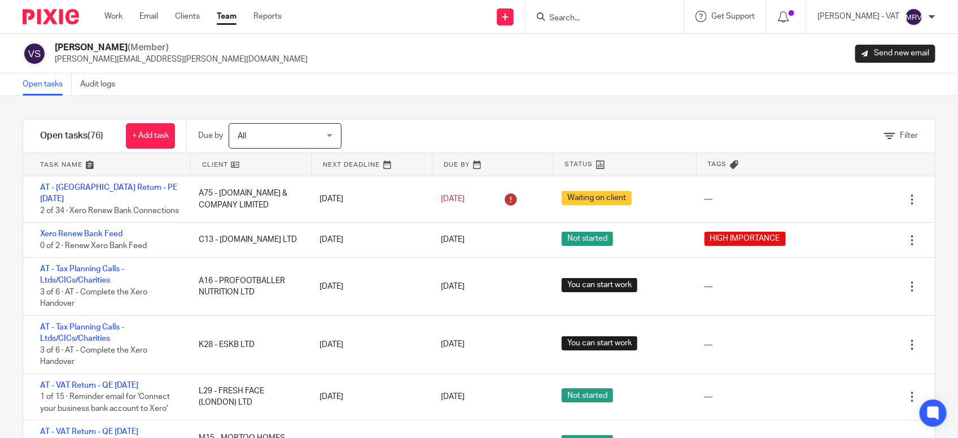
click at [229, 17] on link "Team" at bounding box center [227, 16] width 20 height 11
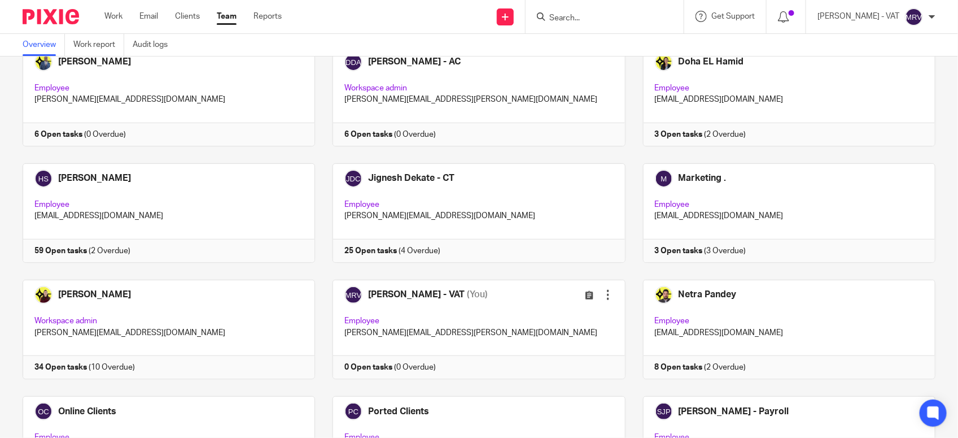
scroll to position [641, 0]
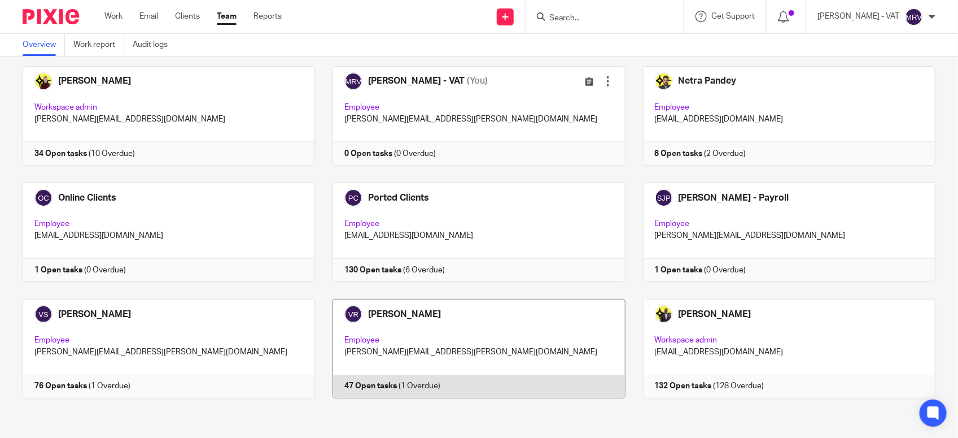
click at [404, 351] on link at bounding box center [470, 348] width 310 height 99
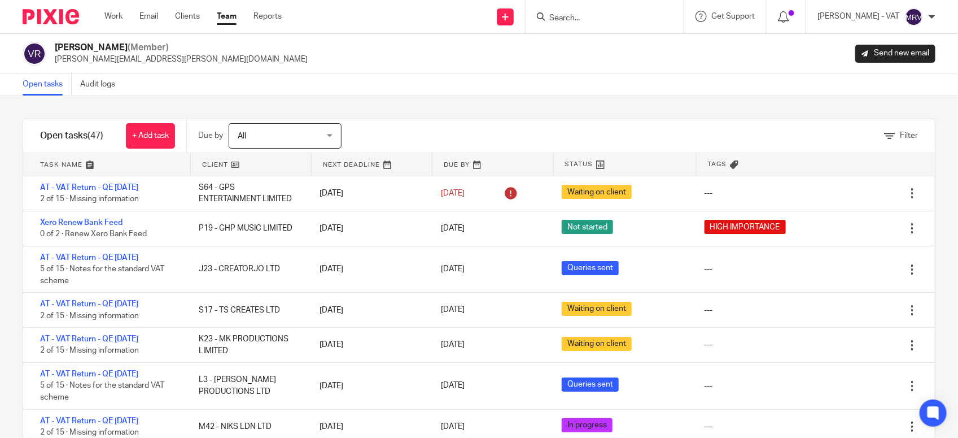
click at [361, 80] on div "Open tasks Audit logs" at bounding box center [479, 84] width 958 height 23
click at [222, 12] on link "Team" at bounding box center [227, 16] width 20 height 11
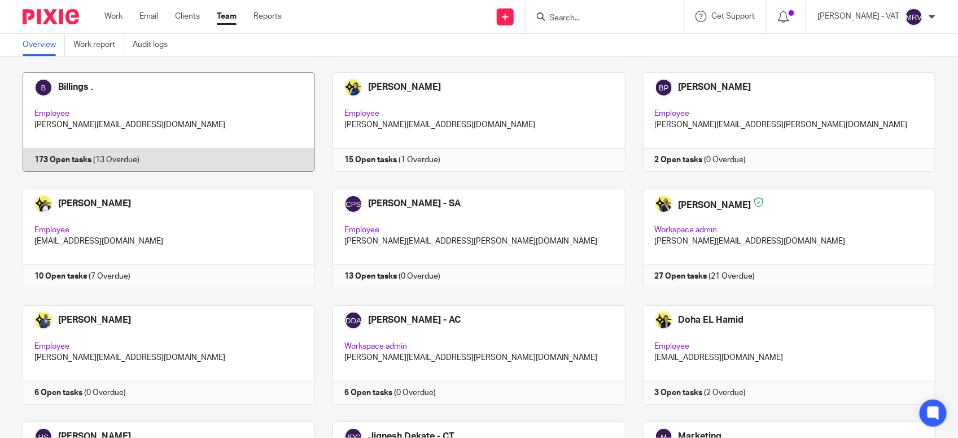
scroll to position [141, 0]
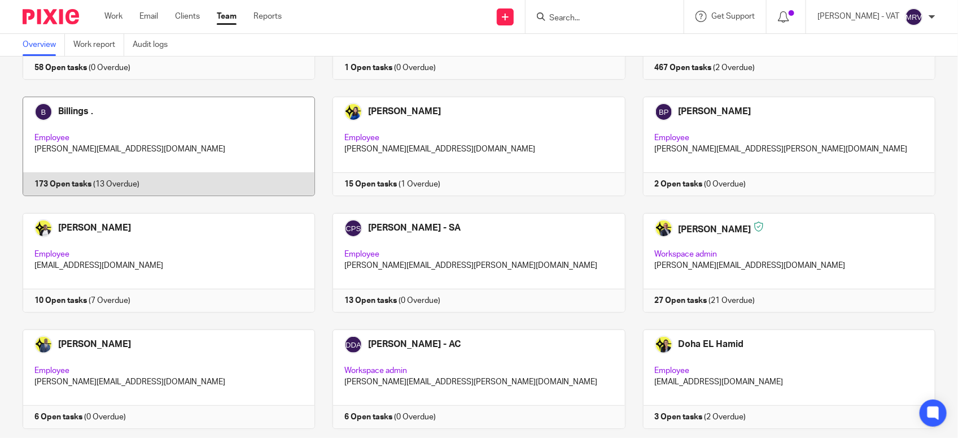
click at [186, 156] on link at bounding box center [160, 146] width 310 height 99
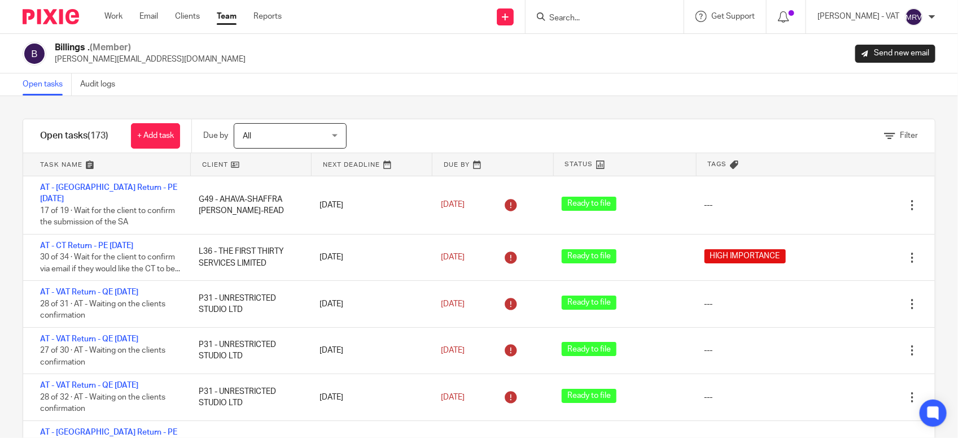
click at [224, 22] on link "Team" at bounding box center [227, 16] width 20 height 11
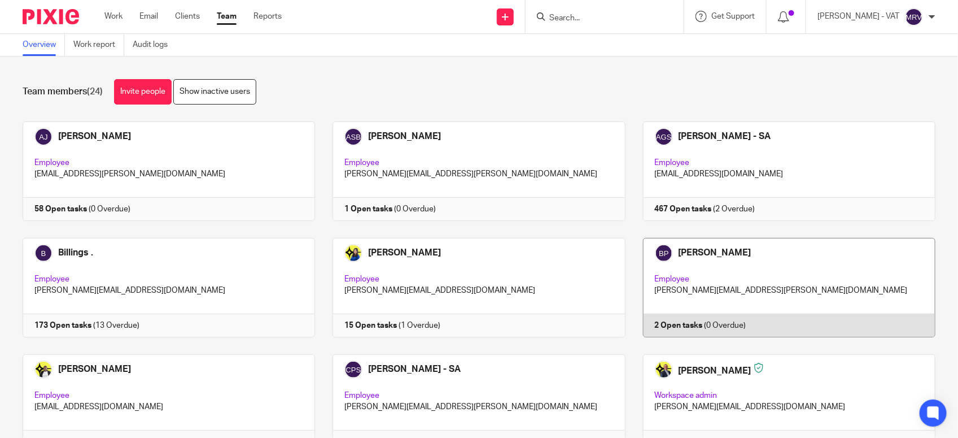
click at [678, 281] on link at bounding box center [781, 287] width 310 height 99
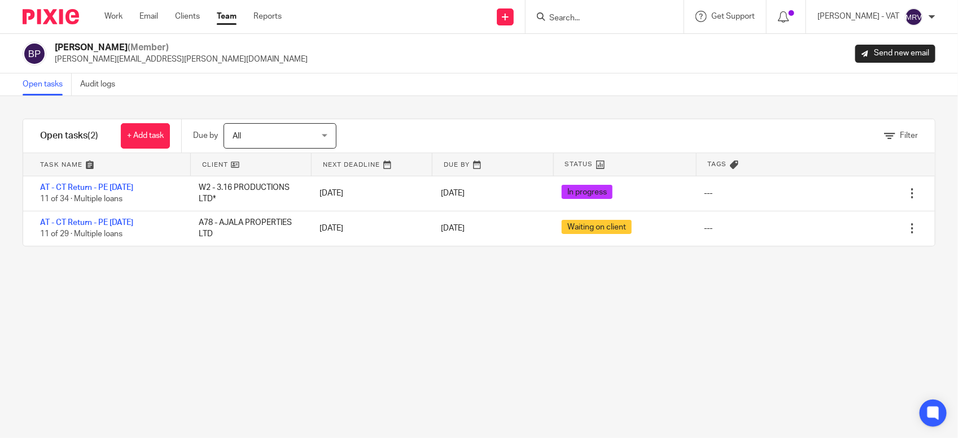
click at [246, 289] on div "Filter tasks Only show tasks matching all of these conditions 1 Client name Is …" at bounding box center [479, 267] width 958 height 342
click at [116, 353] on div "Filter tasks Only show tasks matching all of these conditions 1 Client name Is …" at bounding box center [479, 267] width 958 height 342
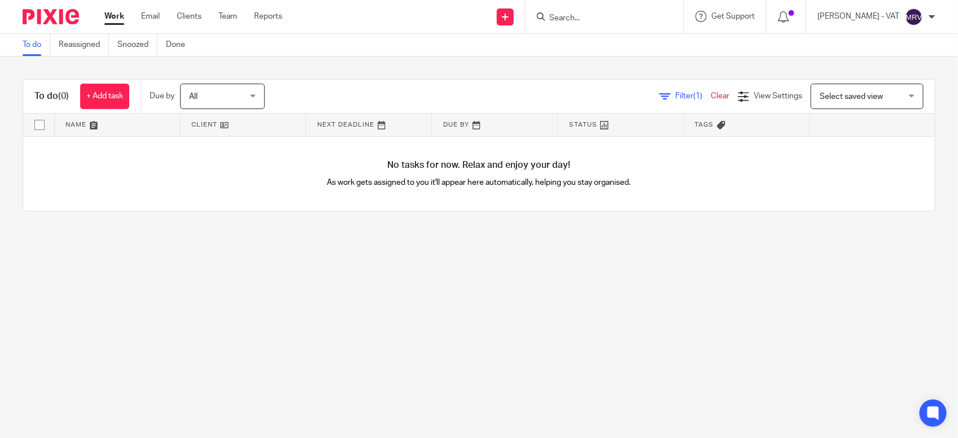
drag, startPoint x: 407, startPoint y: 167, endPoint x: 596, endPoint y: 180, distance: 189.0
click at [596, 180] on div "No tasks for now. Relax and enjoy your day! As work gets assigned to you it'll …" at bounding box center [479, 174] width 912 height 75
drag, startPoint x: 596, startPoint y: 180, endPoint x: 627, endPoint y: 182, distance: 31.7
click at [627, 182] on p "As work gets assigned to you it'll appear here automatically, helping you stay …" at bounding box center [479, 182] width 456 height 11
drag, startPoint x: 627, startPoint y: 182, endPoint x: 331, endPoint y: 172, distance: 296.0
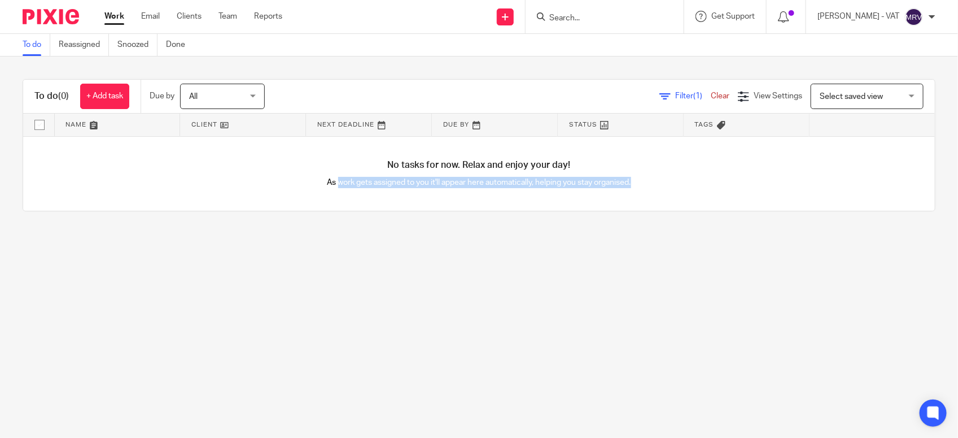
click at [331, 172] on div "No tasks for now. Relax and enjoy your day! As work gets assigned to you it'll …" at bounding box center [479, 174] width 912 height 75
drag, startPoint x: 331, startPoint y: 172, endPoint x: 320, endPoint y: 276, distance: 104.0
click at [320, 276] on main "To do Reassigned Snoozed Done To do (0) + Add task Due by All All Today Tomorro…" at bounding box center [479, 219] width 958 height 438
click at [300, 206] on div "No tasks for now. Relax and enjoy your day! As work gets assigned to you it'll …" at bounding box center [479, 174] width 912 height 75
click at [363, 226] on div "To do (0) + Add task Due by All All Today Tomorrow This week Next week This mon…" at bounding box center [479, 144] width 958 height 177
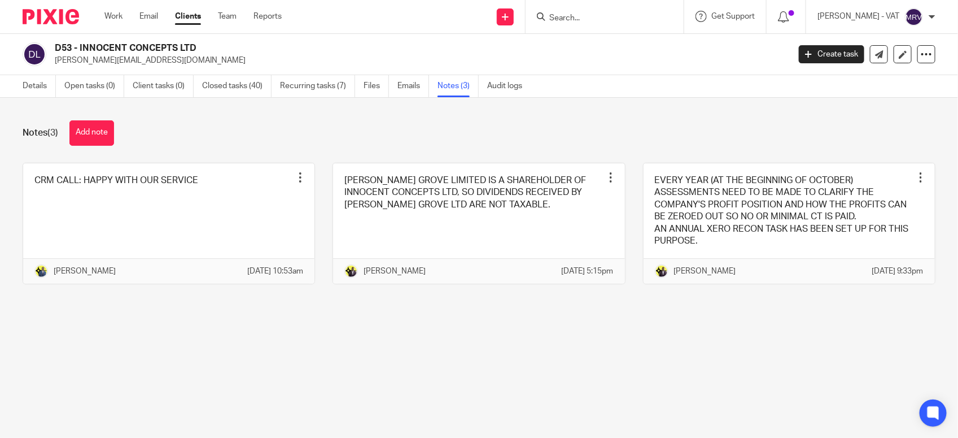
click at [591, 314] on div "Notes (3) Add note CRM CALL: HAPPY WITH OUR SERVICE Pin note Edit note Delete n…" at bounding box center [479, 211] width 958 height 226
click at [35, 88] on link "Details" at bounding box center [39, 86] width 33 height 22
